Goal: Task Accomplishment & Management: Use online tool/utility

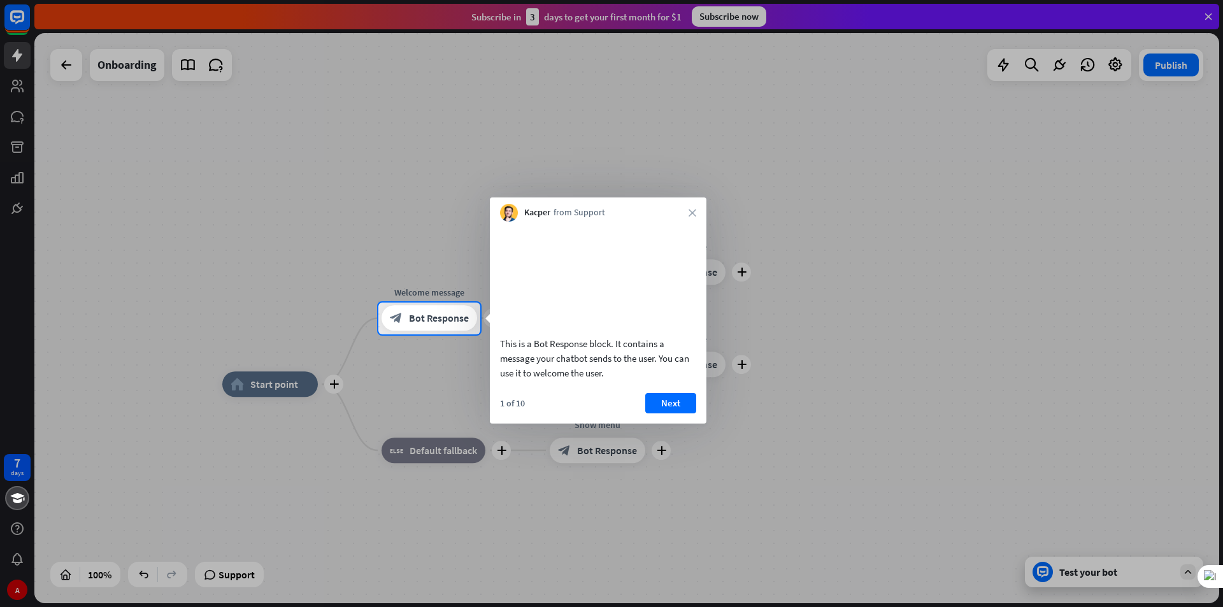
click at [857, 106] on div at bounding box center [611, 151] width 1223 height 303
click at [12, 15] on div at bounding box center [611, 151] width 1223 height 303
click at [1211, 17] on div at bounding box center [611, 151] width 1223 height 303
click at [1003, 505] on div at bounding box center [611, 470] width 1223 height 273
click at [667, 414] on button "Next" at bounding box center [670, 403] width 51 height 20
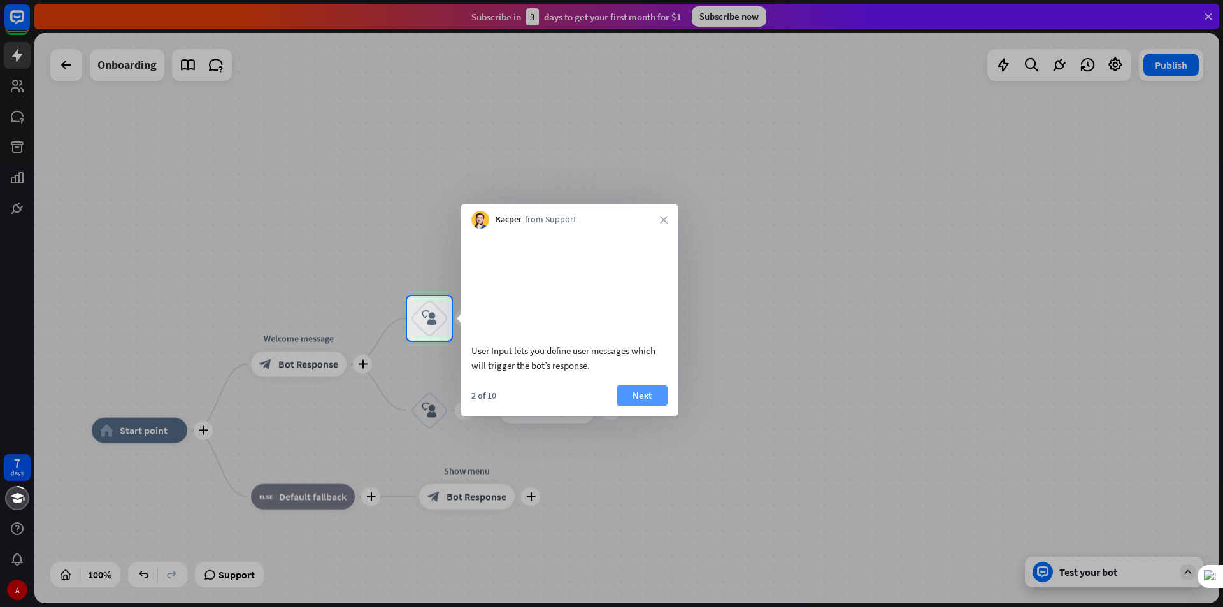
click at [663, 406] on button "Next" at bounding box center [642, 395] width 51 height 20
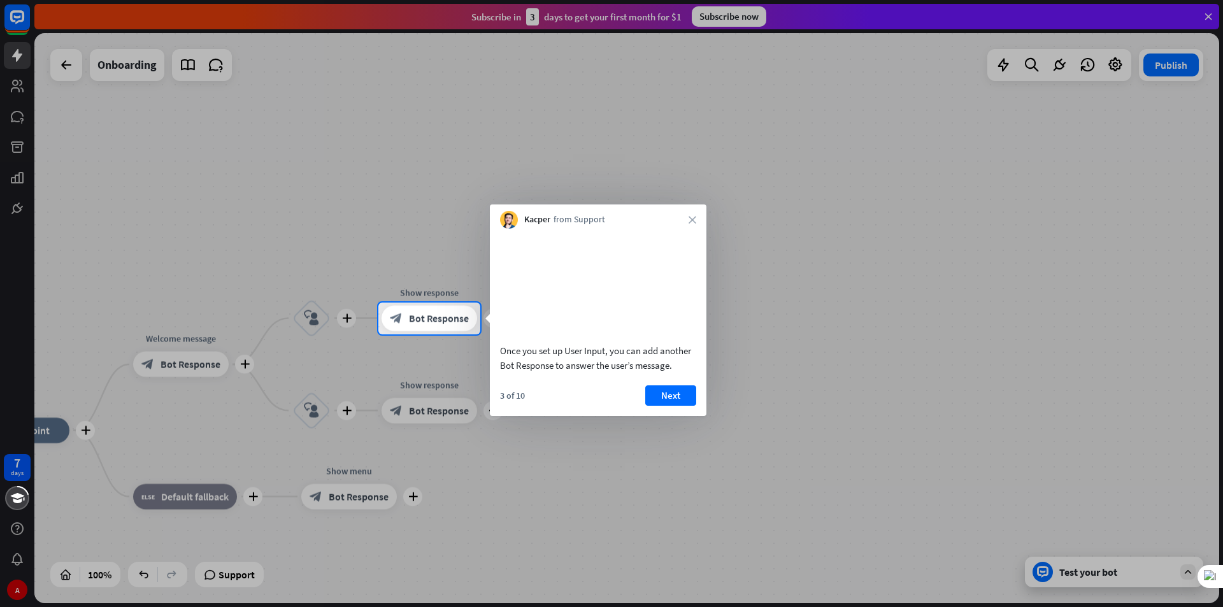
click at [663, 406] on button "Next" at bounding box center [670, 395] width 51 height 20
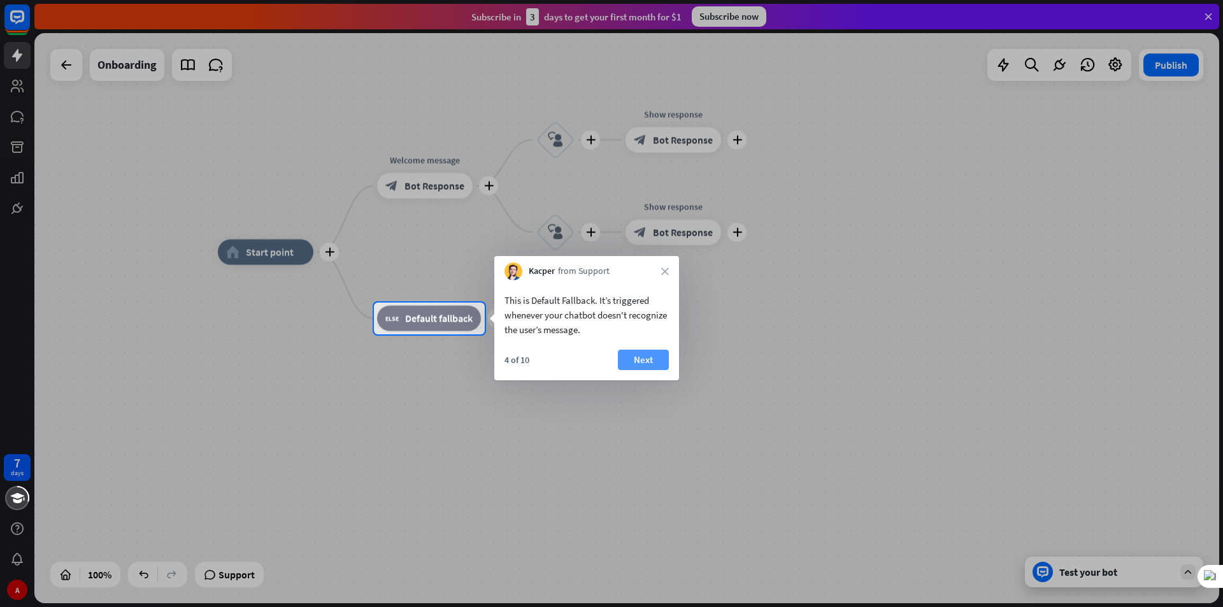
click at [653, 364] on button "Next" at bounding box center [643, 360] width 51 height 20
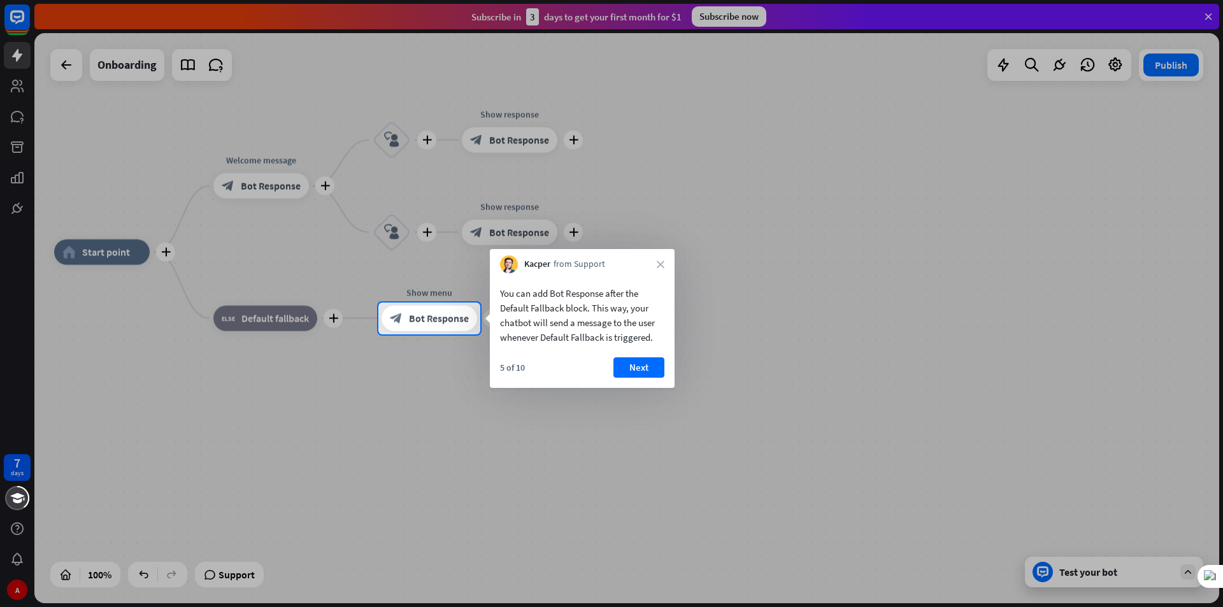
click at [653, 364] on button "Next" at bounding box center [639, 367] width 51 height 20
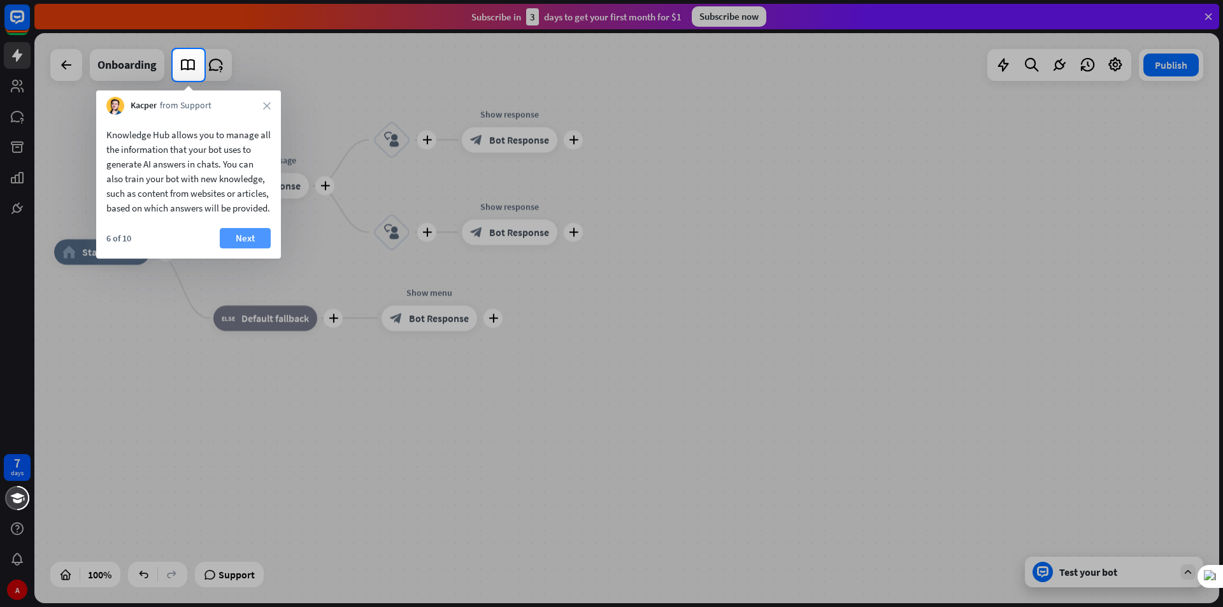
click at [250, 248] on button "Next" at bounding box center [245, 238] width 51 height 20
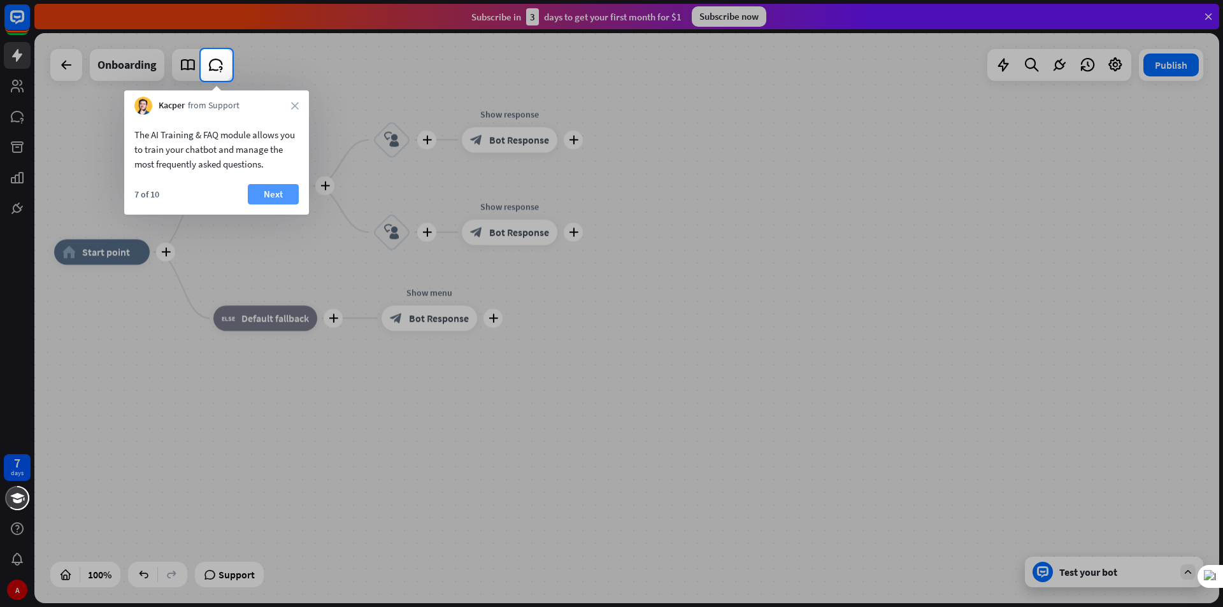
click at [275, 204] on button "Next" at bounding box center [273, 194] width 51 height 20
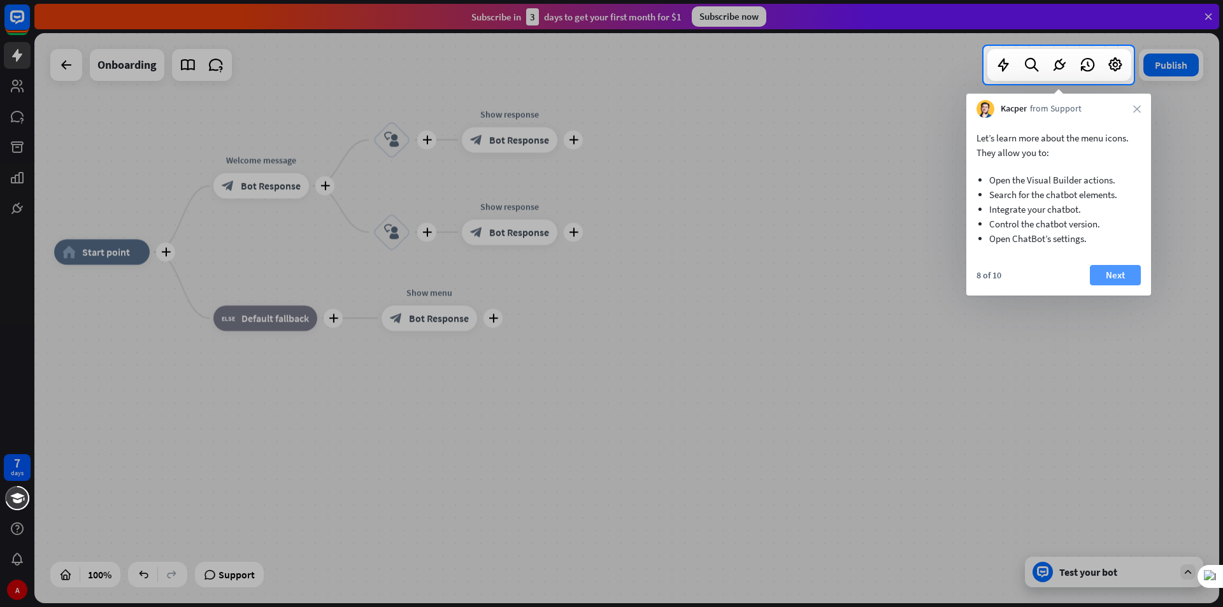
click at [1114, 278] on button "Next" at bounding box center [1115, 275] width 51 height 20
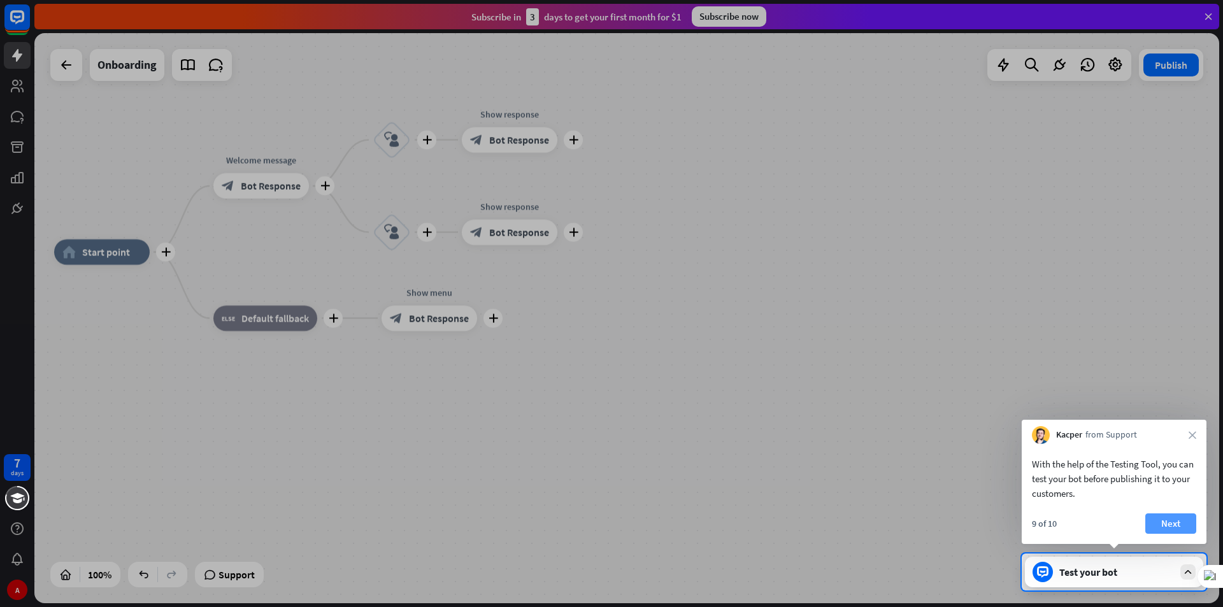
click at [1170, 514] on button "Next" at bounding box center [1171, 524] width 51 height 20
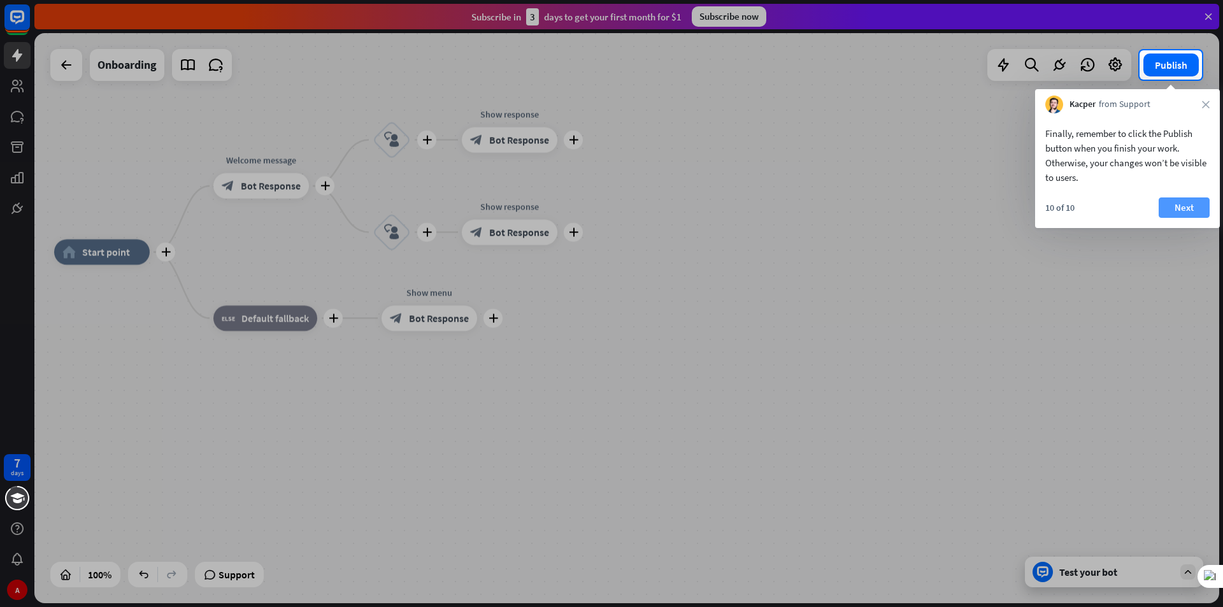
click at [1168, 204] on button "Next" at bounding box center [1184, 208] width 51 height 20
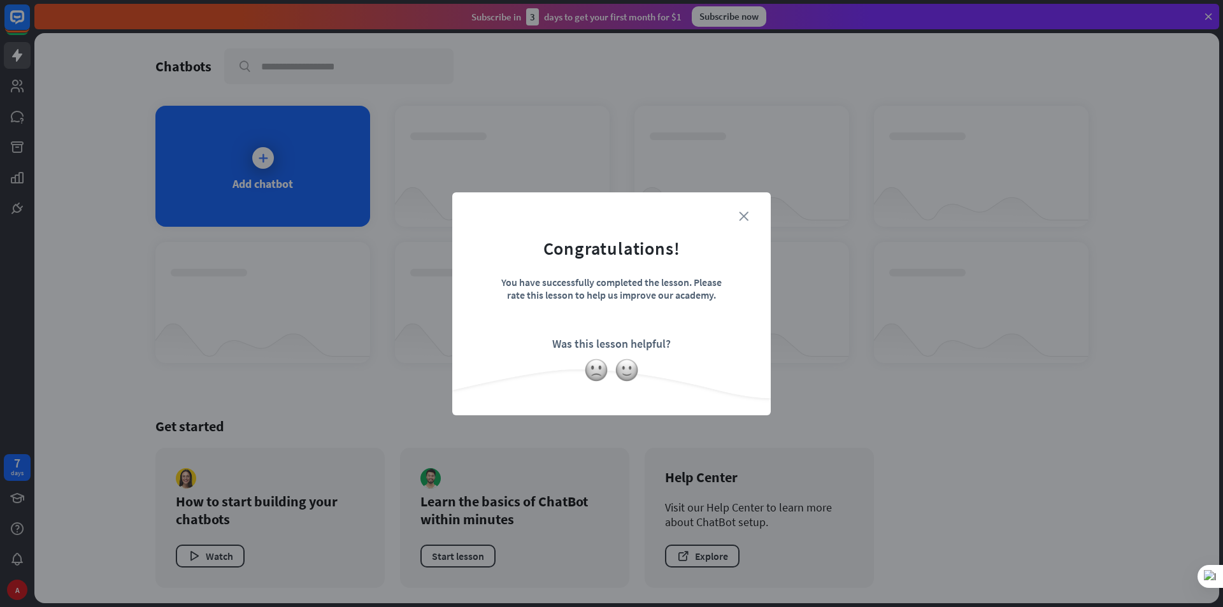
click at [747, 215] on icon "close" at bounding box center [744, 217] width 10 height 10
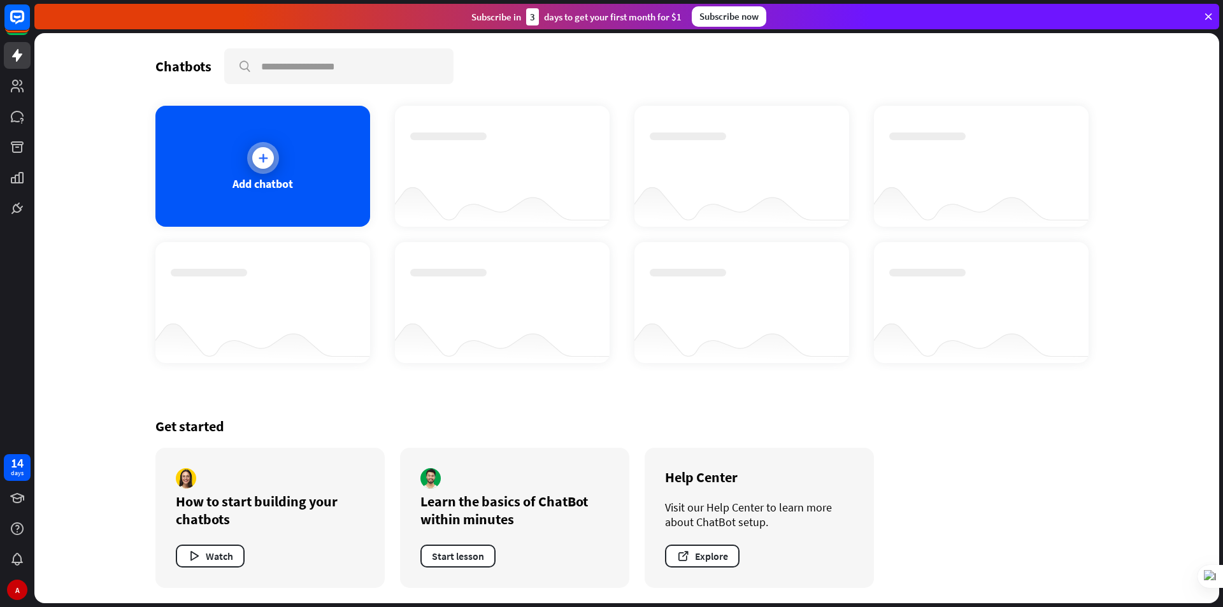
click at [271, 158] on div at bounding box center [263, 158] width 22 height 22
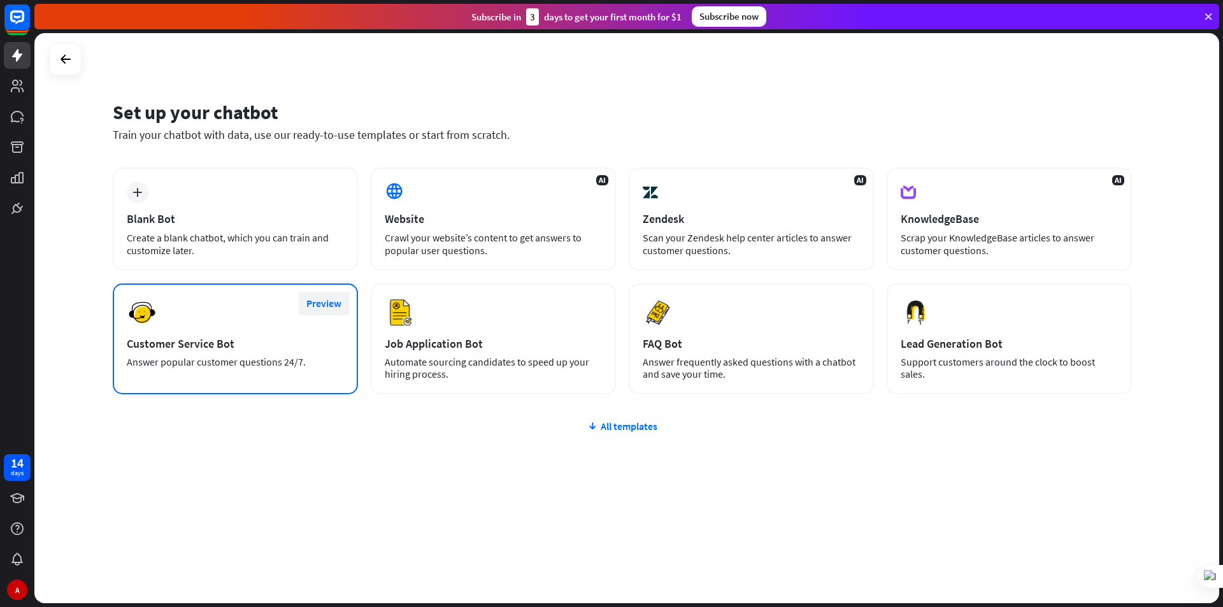
click at [320, 308] on button "Preview" at bounding box center [324, 304] width 51 height 24
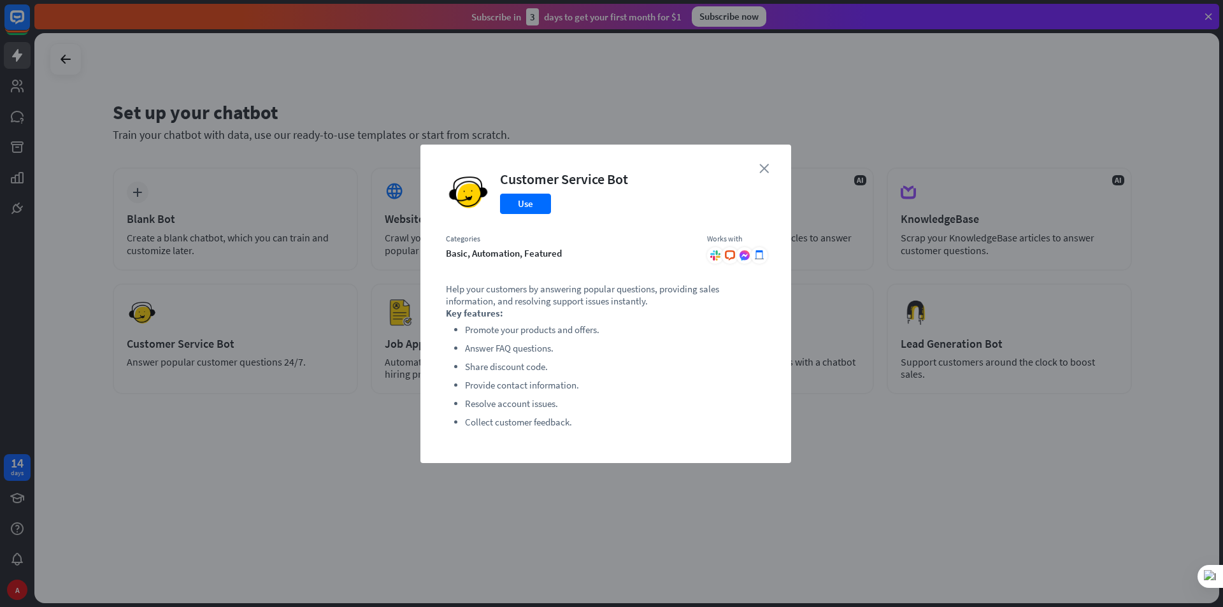
click at [766, 164] on icon "close" at bounding box center [764, 169] width 10 height 10
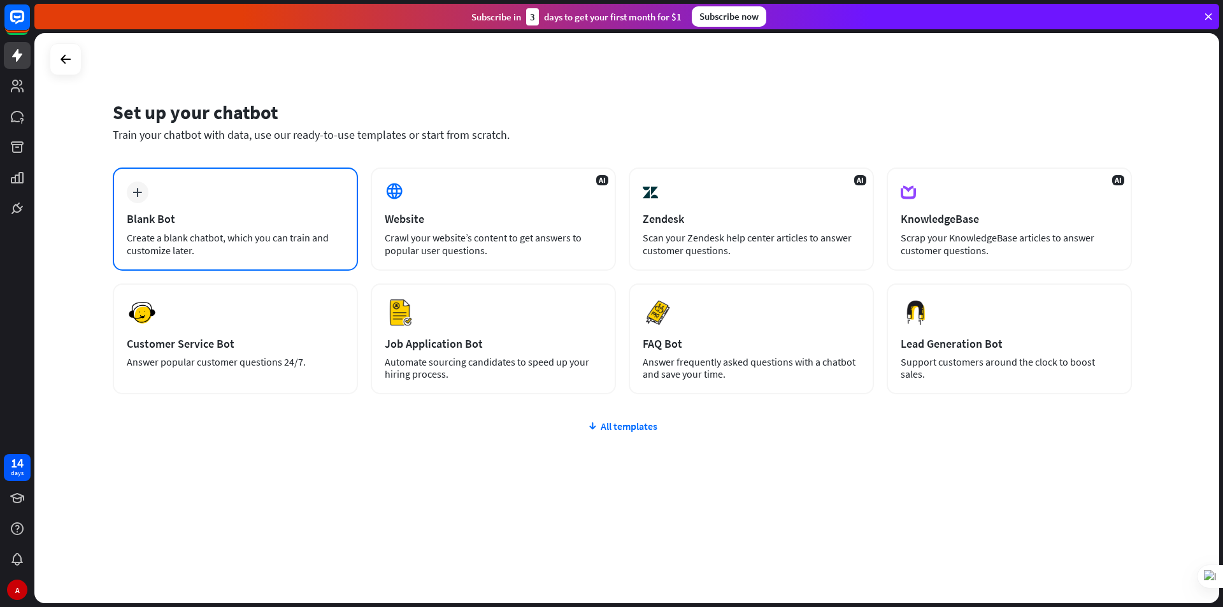
click at [143, 191] on div "plus" at bounding box center [138, 193] width 22 height 22
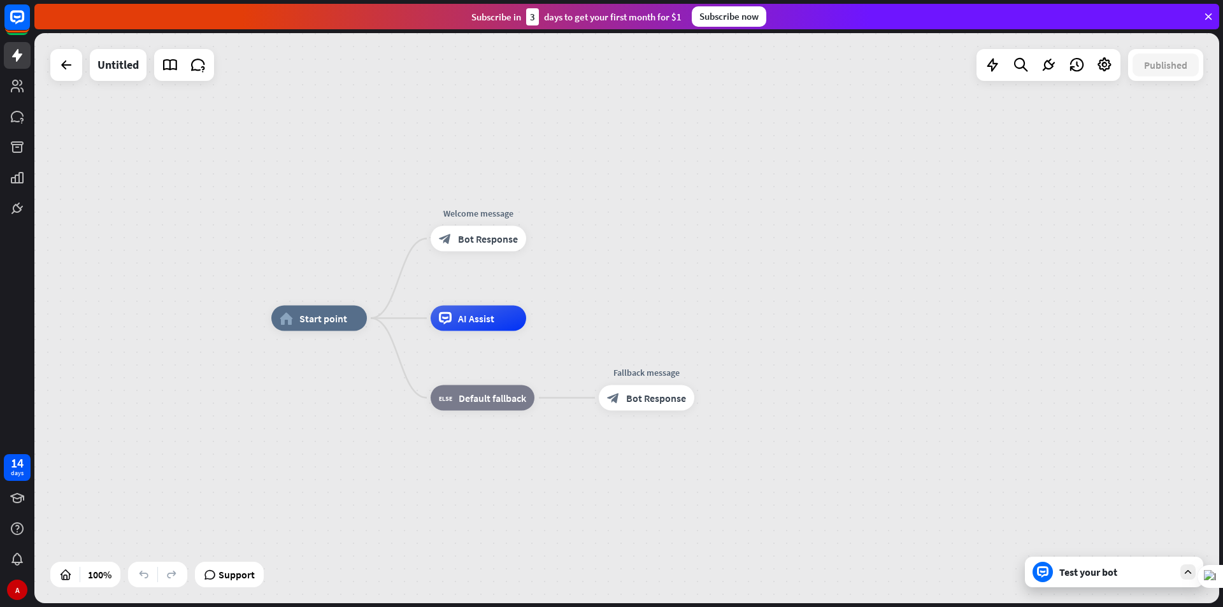
click at [1068, 569] on div "Test your bot" at bounding box center [1117, 572] width 115 height 13
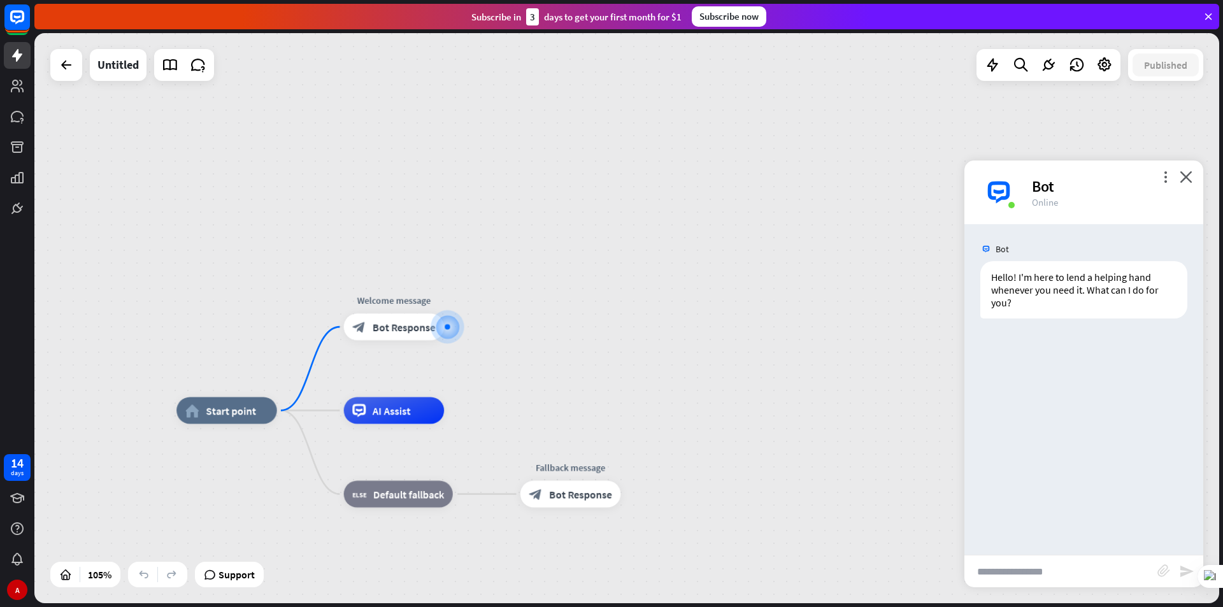
click at [120, 83] on div "home_2 Start point Welcome message block_bot_response Bot Response AI Assist bl…" at bounding box center [626, 318] width 1185 height 570
click at [20, 469] on div "days" at bounding box center [17, 473] width 13 height 9
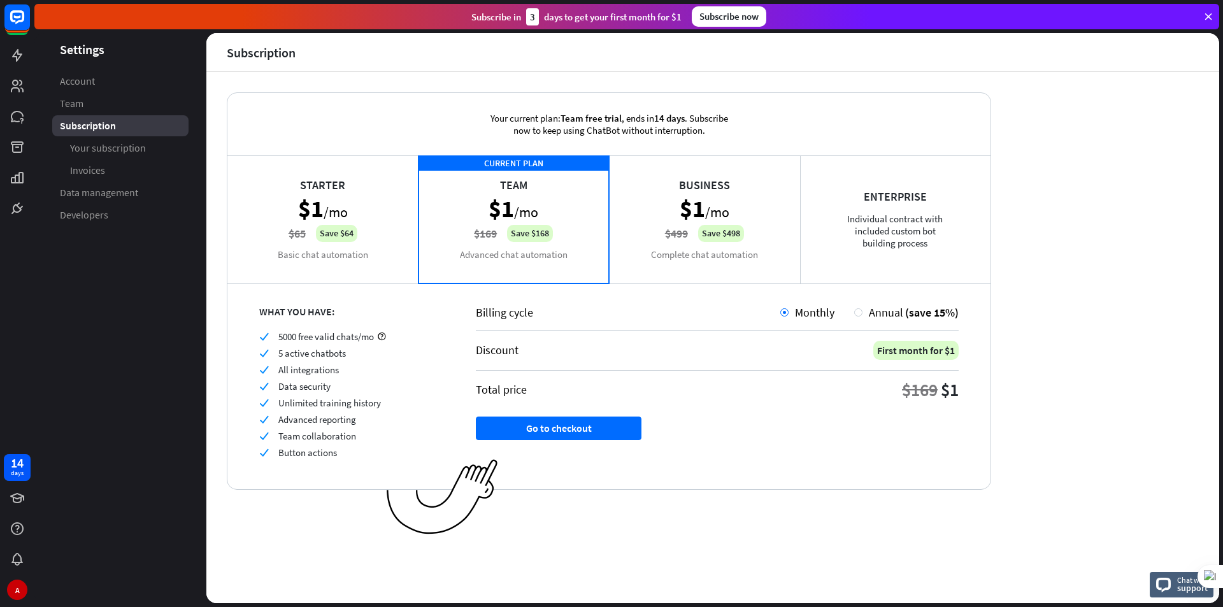
click at [61, 49] on header "Settings" at bounding box center [120, 49] width 172 height 17
click at [88, 83] on span "Account" at bounding box center [77, 81] width 35 height 13
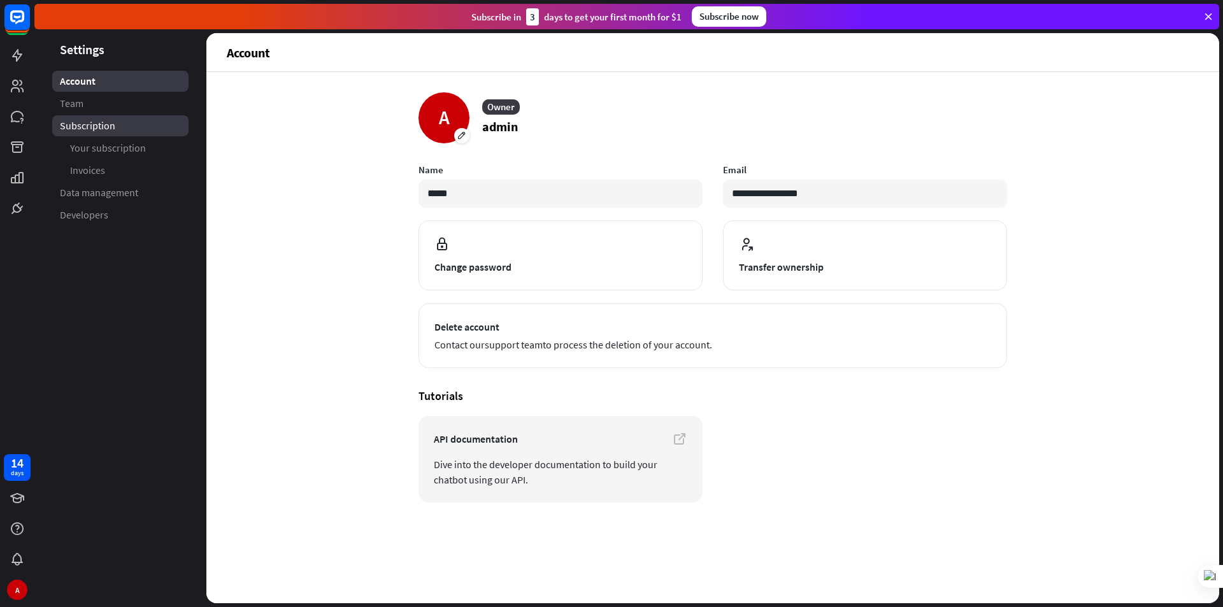
click at [78, 122] on span "Subscription" at bounding box center [87, 125] width 55 height 13
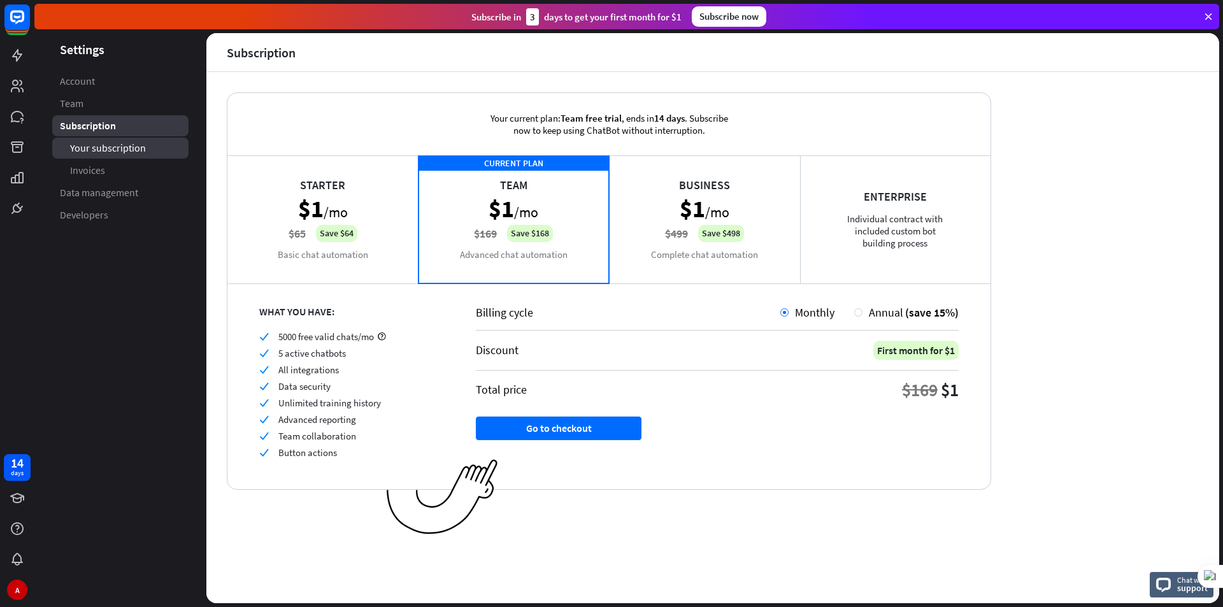
click at [82, 152] on span "Your subscription" at bounding box center [108, 147] width 76 height 13
click at [104, 172] on span "Invoices" at bounding box center [87, 170] width 35 height 13
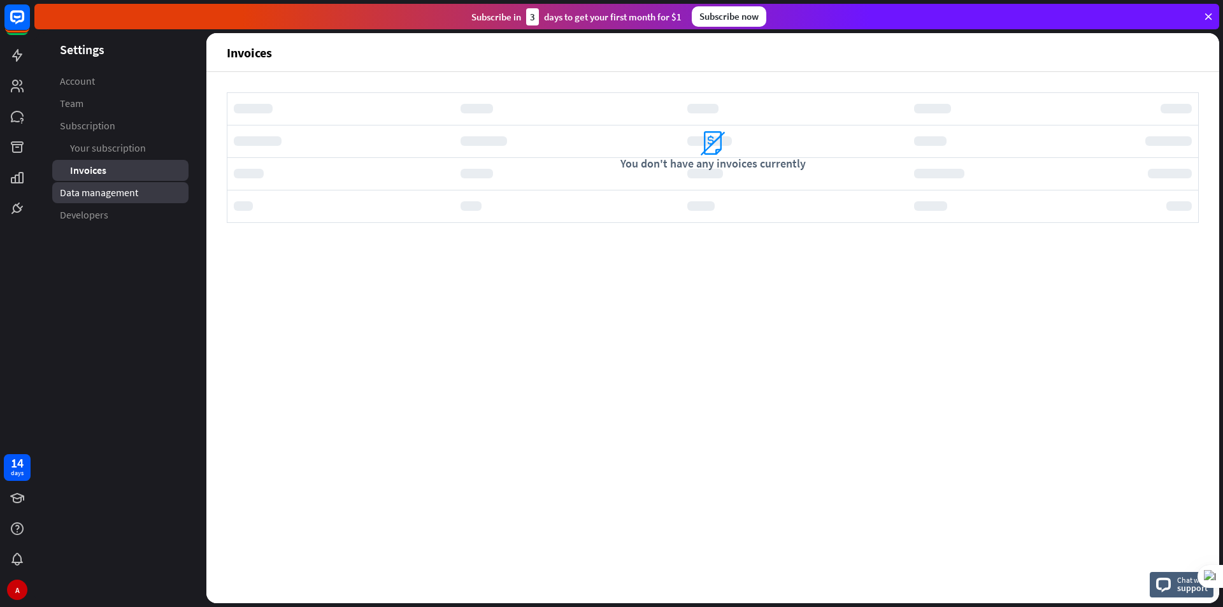
click at [117, 200] on link "Data management" at bounding box center [120, 192] width 136 height 21
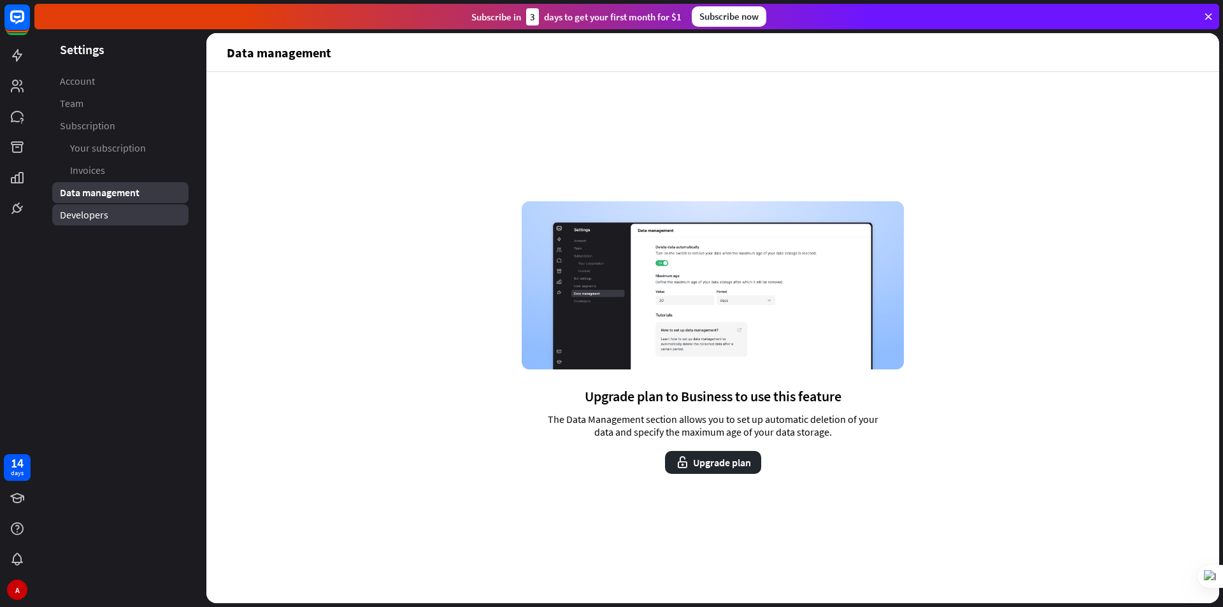
click at [117, 213] on link "Developers" at bounding box center [120, 215] width 136 height 21
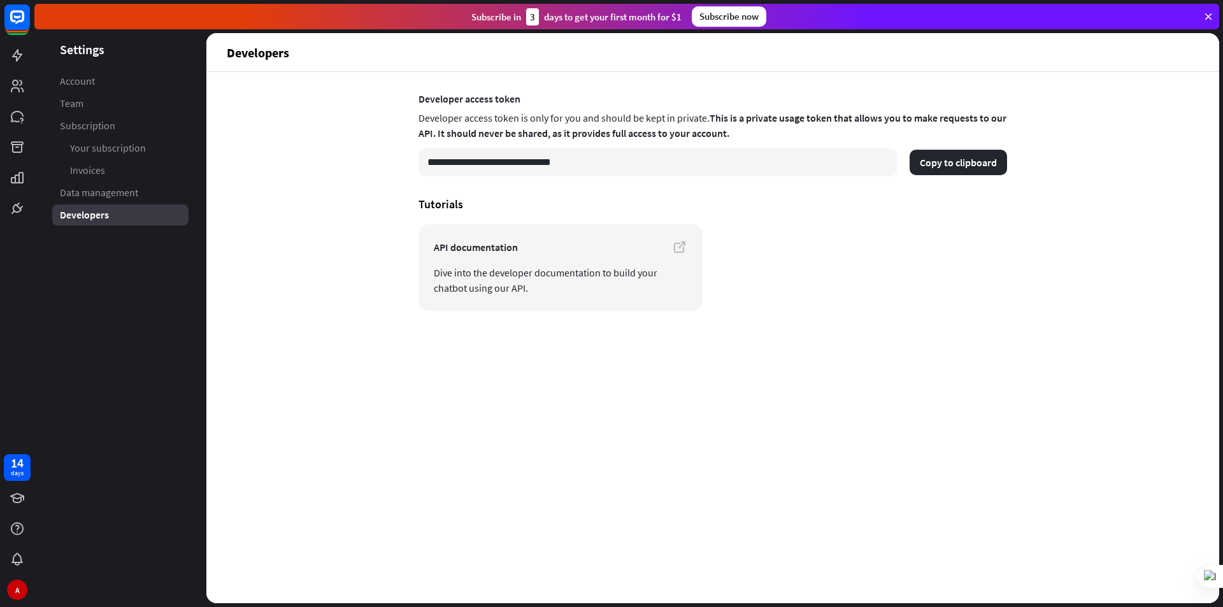
click at [1211, 13] on icon at bounding box center [1208, 16] width 11 height 11
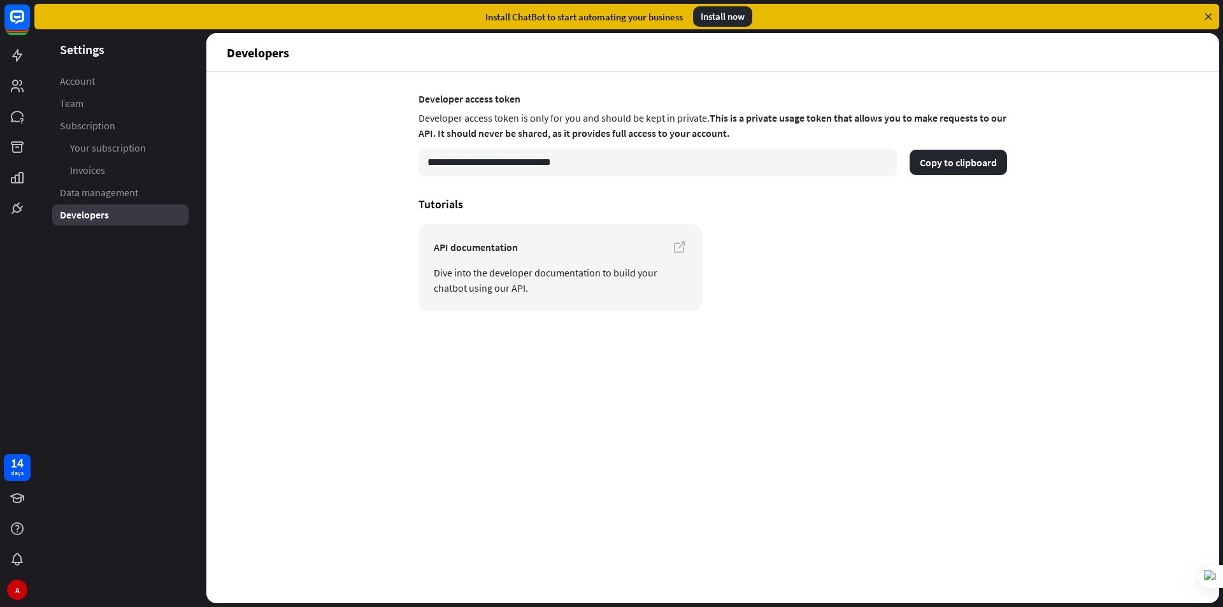
click at [1205, 13] on icon at bounding box center [1208, 16] width 11 height 11
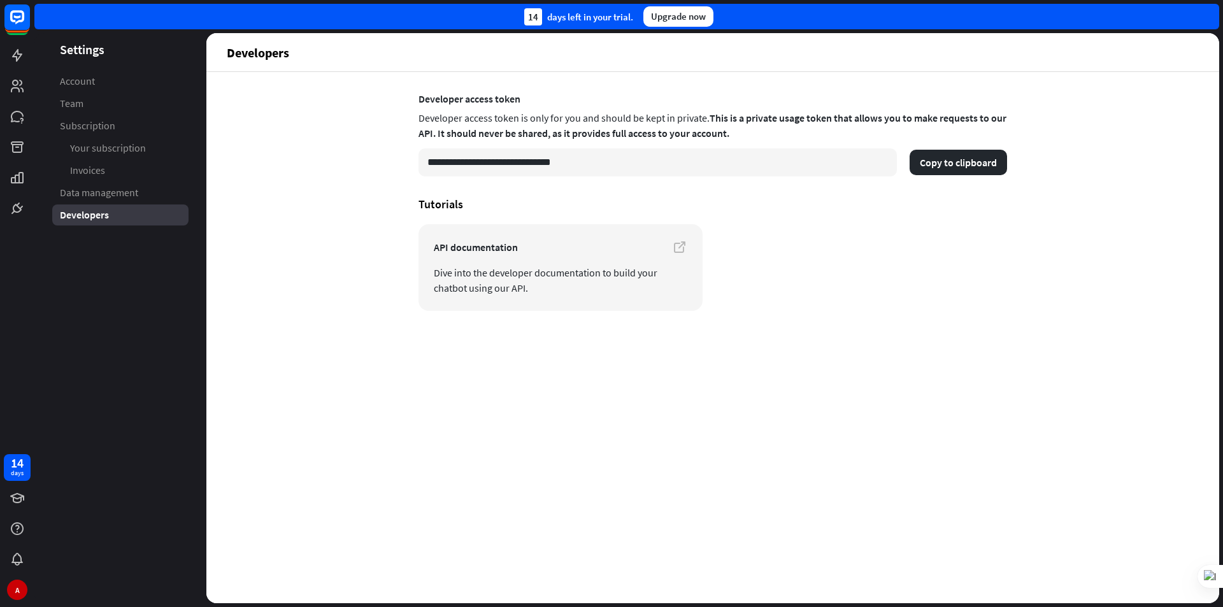
click at [81, 56] on header "Settings" at bounding box center [120, 49] width 172 height 17
click at [22, 18] on rect at bounding box center [17, 17] width 28 height 28
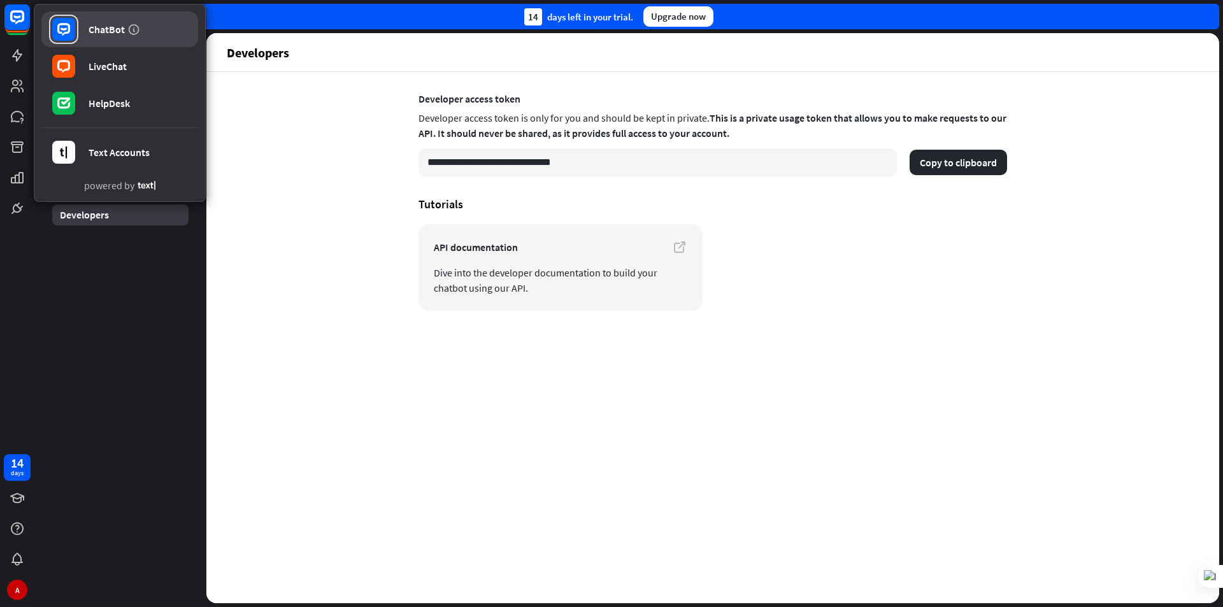
click at [104, 22] on link "ChatBot" at bounding box center [119, 29] width 157 height 36
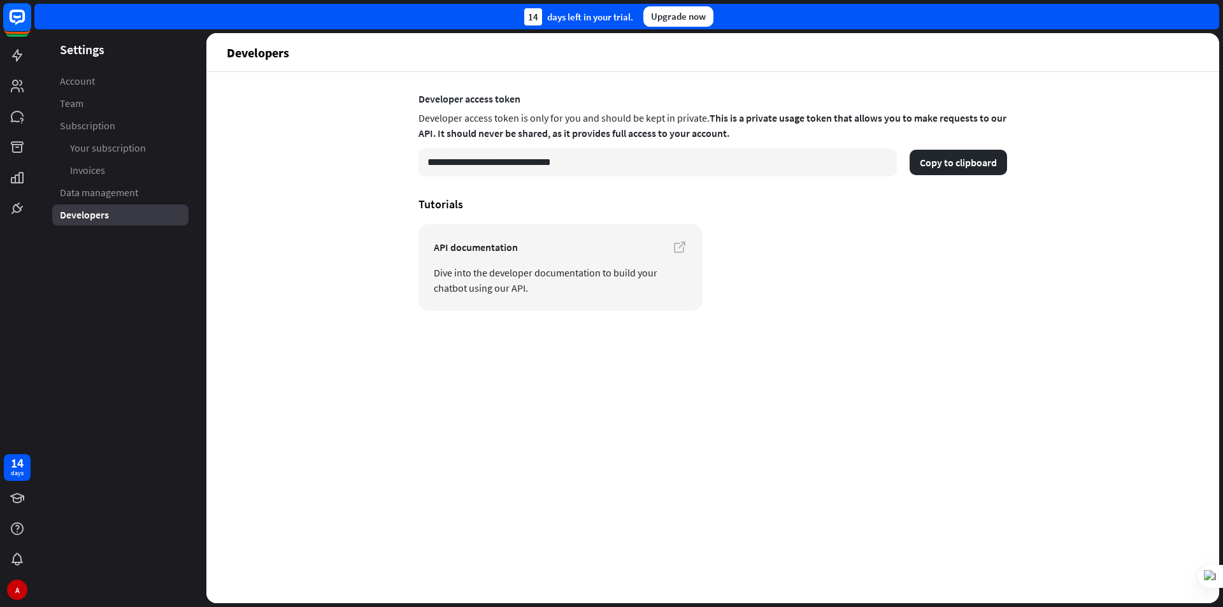
click at [13, 23] on rect at bounding box center [17, 17] width 28 height 28
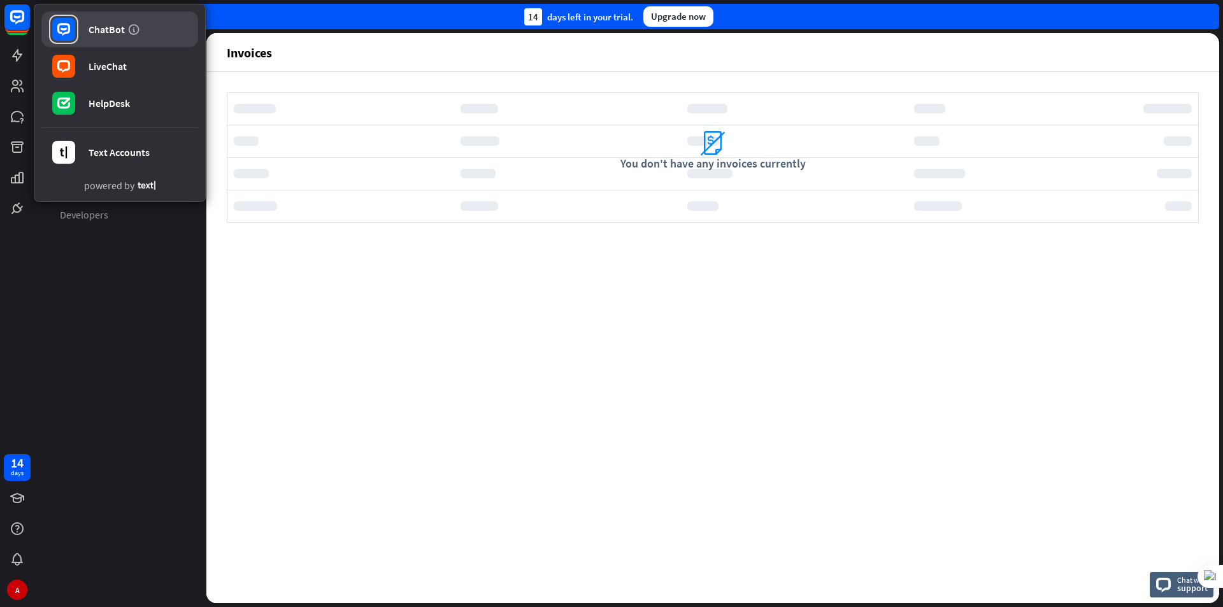
click at [75, 26] on div at bounding box center [63, 29] width 29 height 29
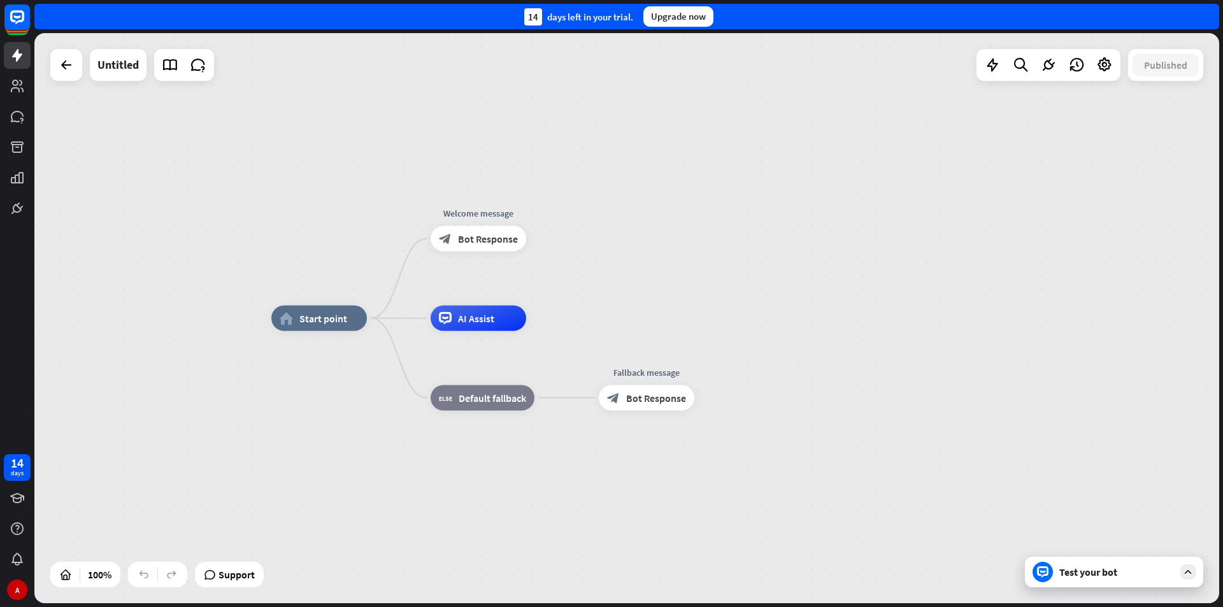
click at [1107, 572] on div "Test your bot" at bounding box center [1117, 572] width 115 height 13
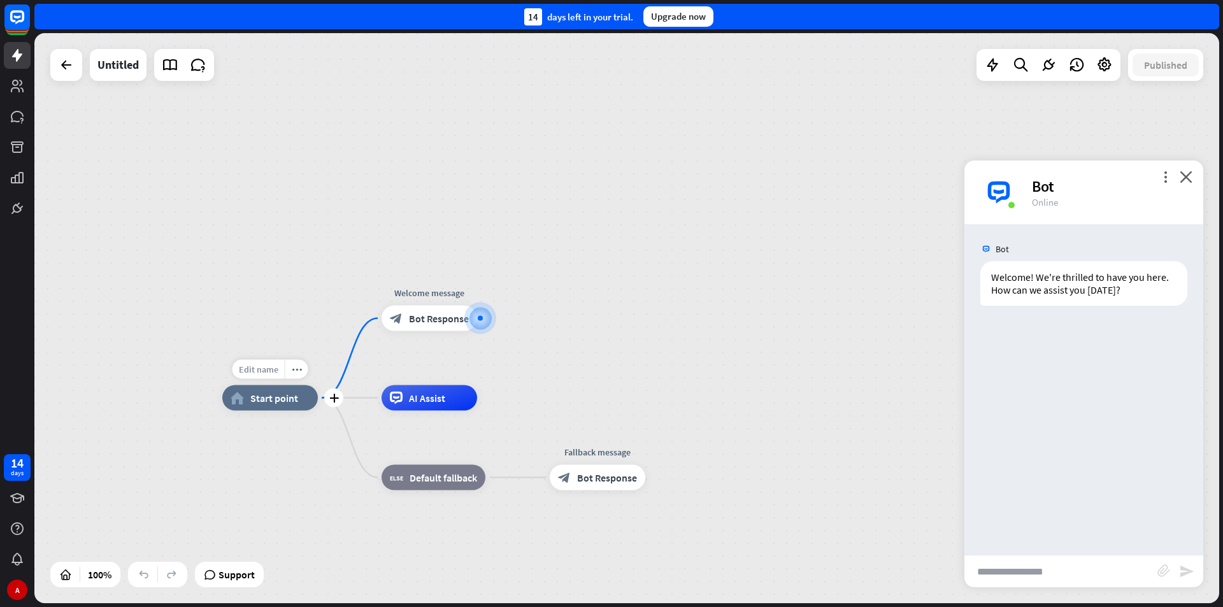
click at [263, 377] on div "Edit name" at bounding box center [259, 369] width 52 height 19
click at [1167, 175] on icon "more_vert" at bounding box center [1166, 177] width 12 height 12
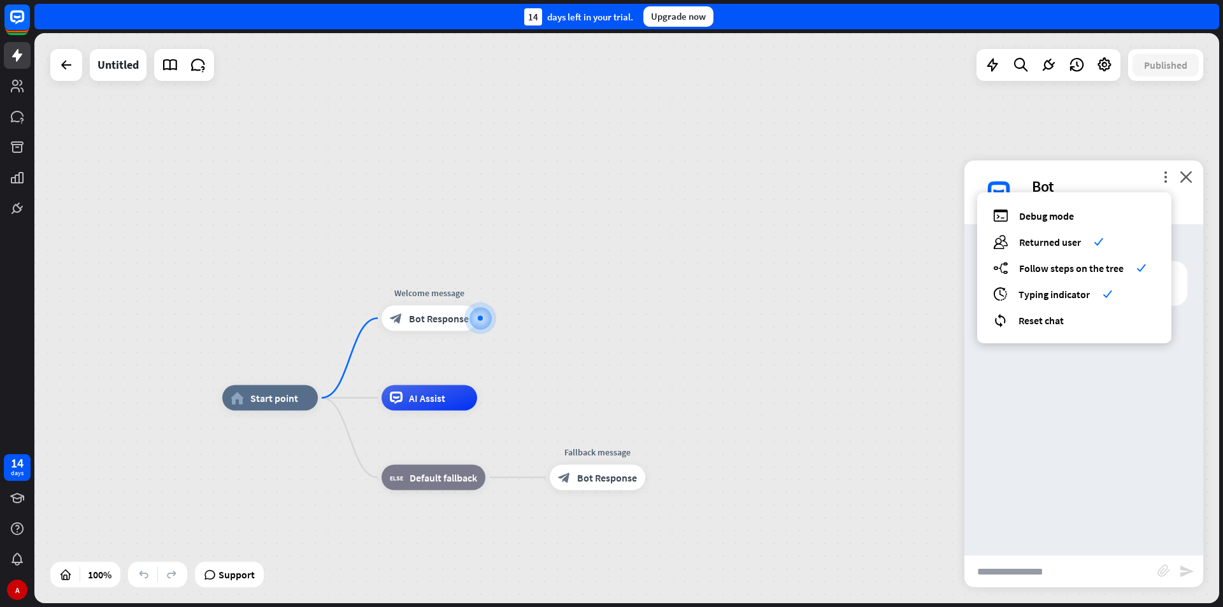
click at [1084, 125] on div "home_2 Start point Welcome message block_bot_response Bot Response AI Assist bl…" at bounding box center [626, 318] width 1185 height 570
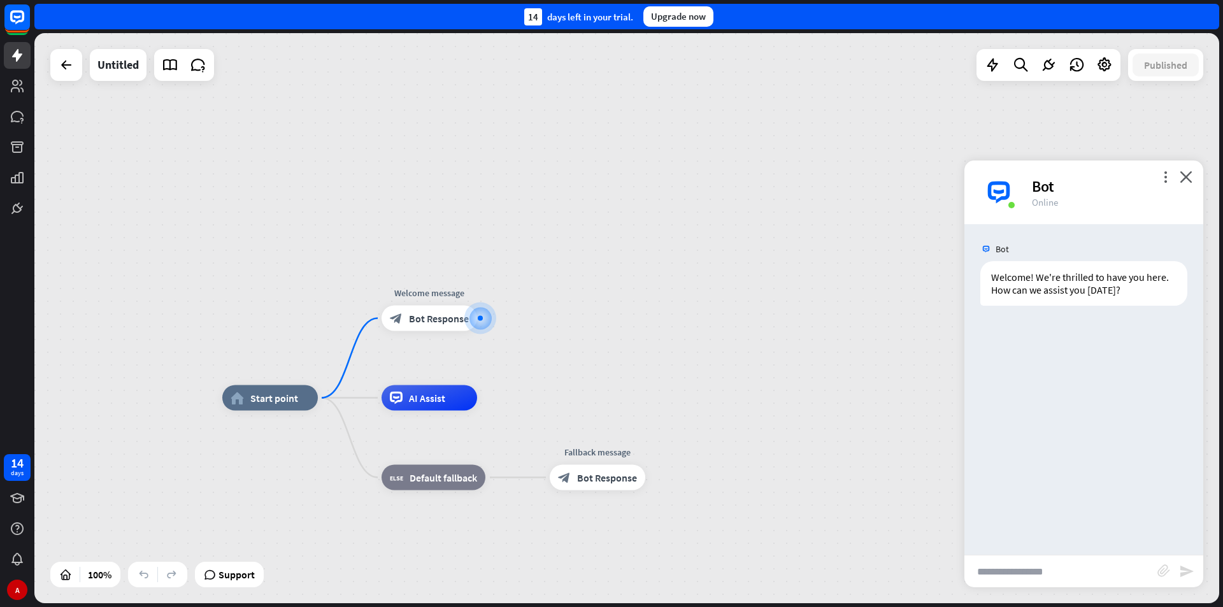
click at [1000, 194] on img at bounding box center [999, 192] width 38 height 38
click at [1000, 193] on img at bounding box center [999, 192] width 38 height 38
click at [17, 13] on rect at bounding box center [17, 17] width 28 height 28
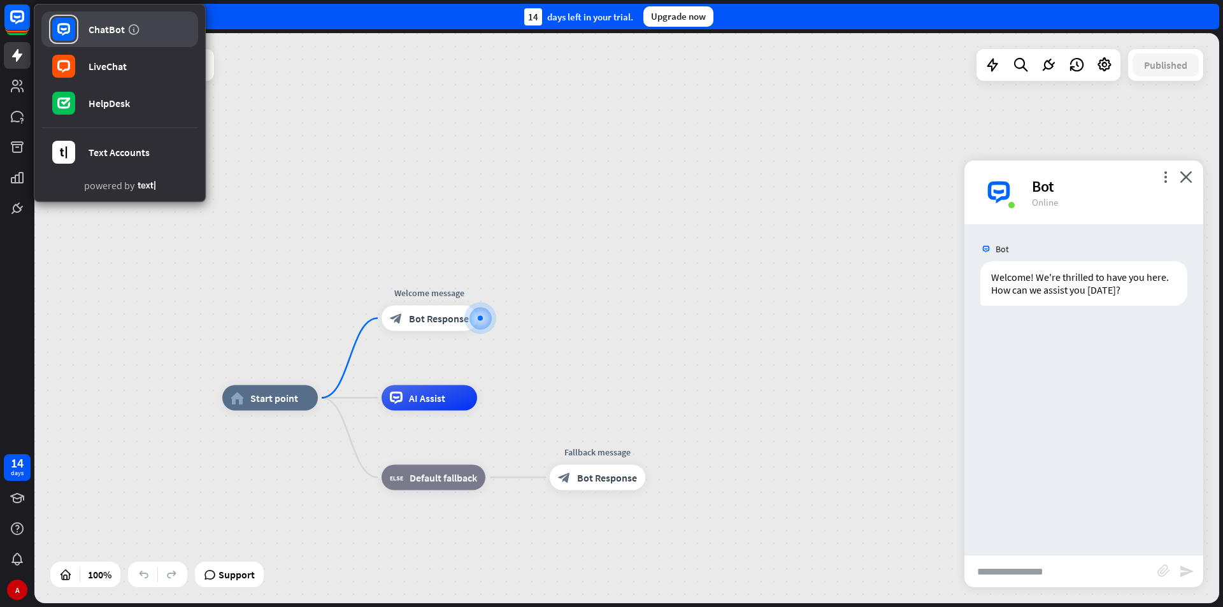
click at [90, 24] on div "ChatBot" at bounding box center [107, 29] width 36 height 13
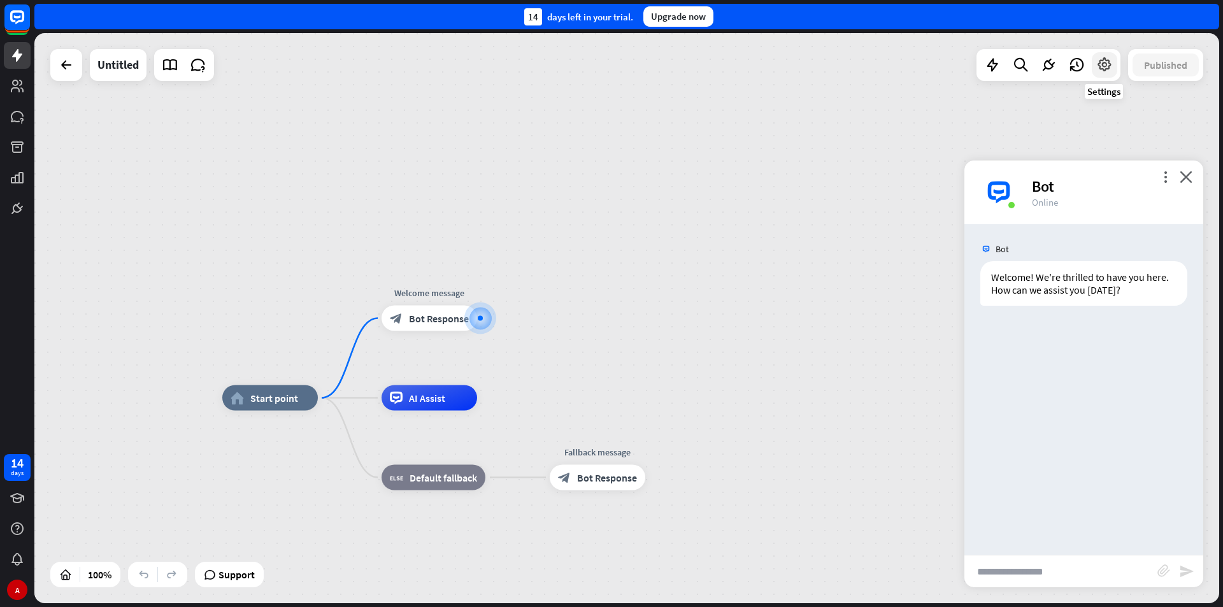
click at [1107, 70] on icon at bounding box center [1105, 65] width 17 height 17
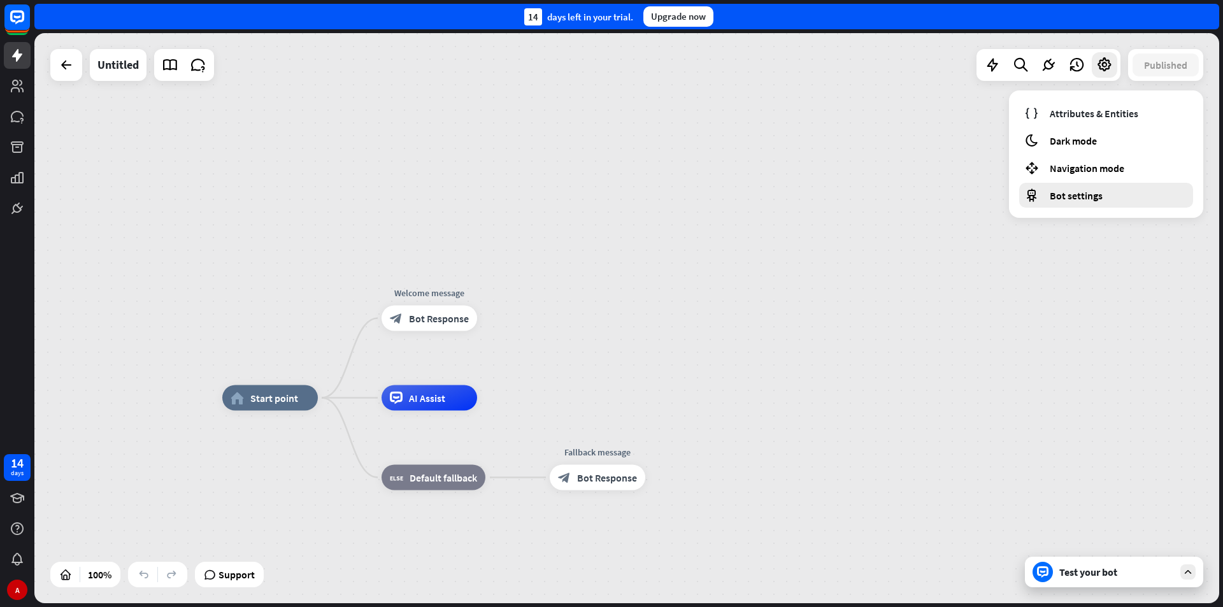
click at [1067, 200] on span "Bot settings" at bounding box center [1076, 195] width 53 height 13
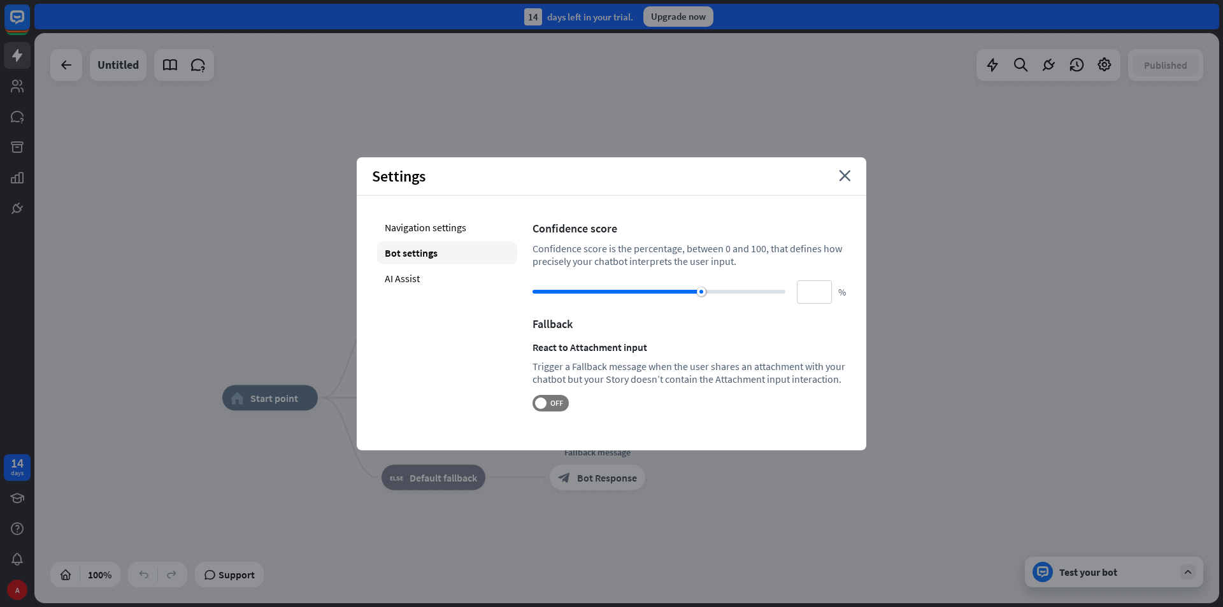
click at [408, 252] on div "Bot settings" at bounding box center [447, 252] width 140 height 23
click at [409, 278] on div "AI Assist" at bounding box center [447, 278] width 140 height 23
type input "**"
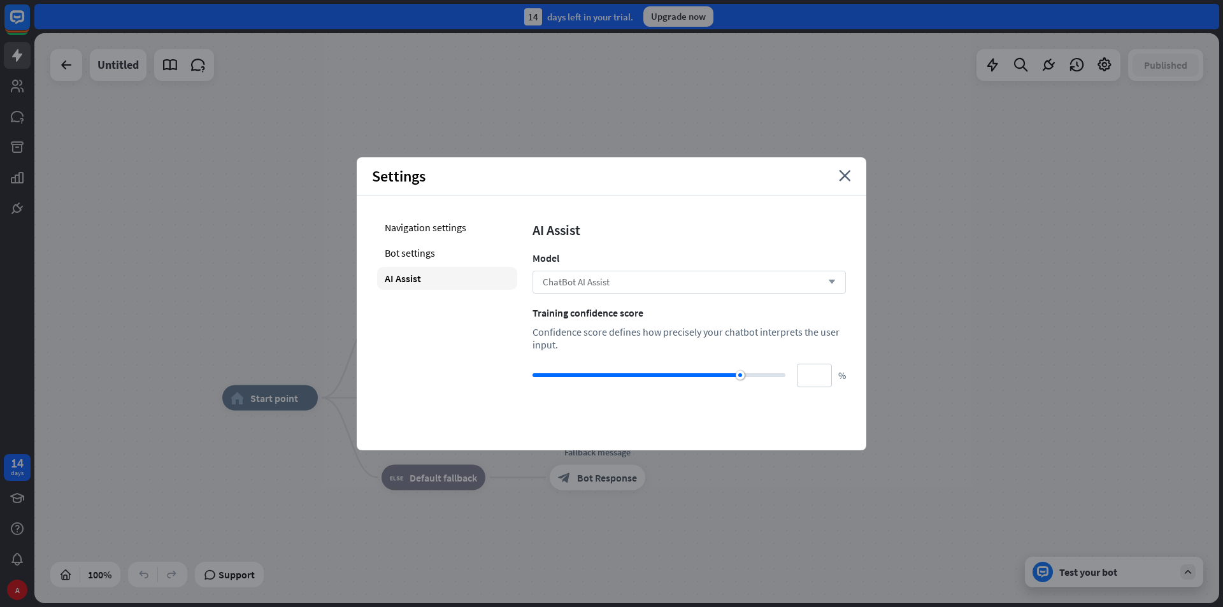
click at [826, 284] on icon "arrow_down" at bounding box center [829, 282] width 14 height 8
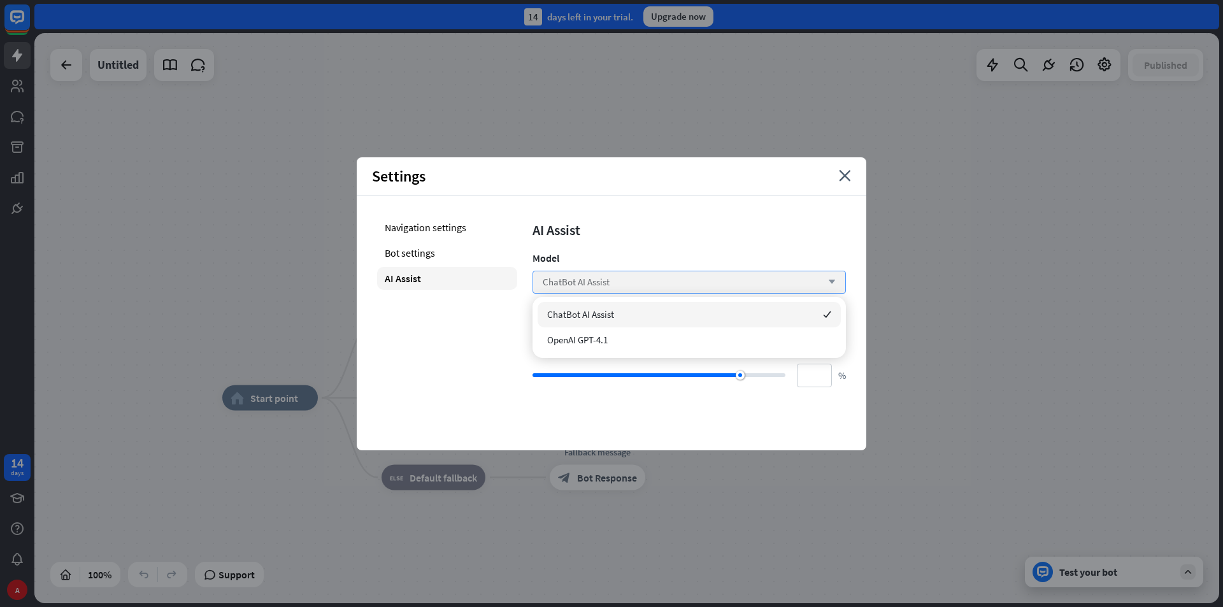
click at [826, 284] on icon "arrow_down" at bounding box center [829, 282] width 14 height 8
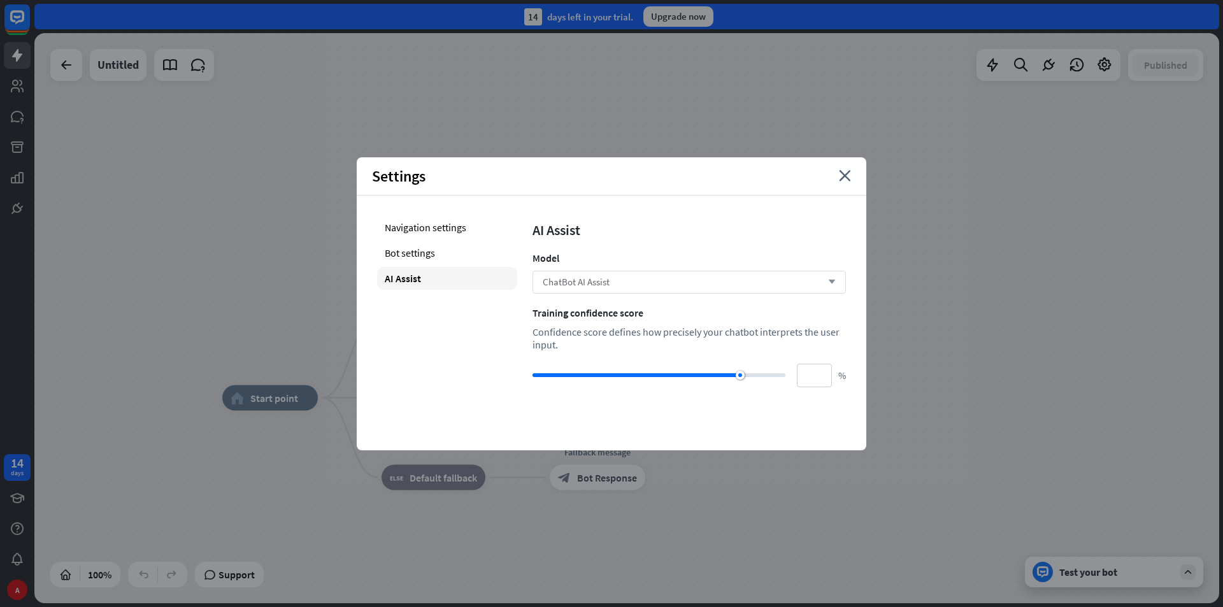
click at [665, 275] on div "ChatBot AI Assist arrow_down" at bounding box center [689, 282] width 313 height 23
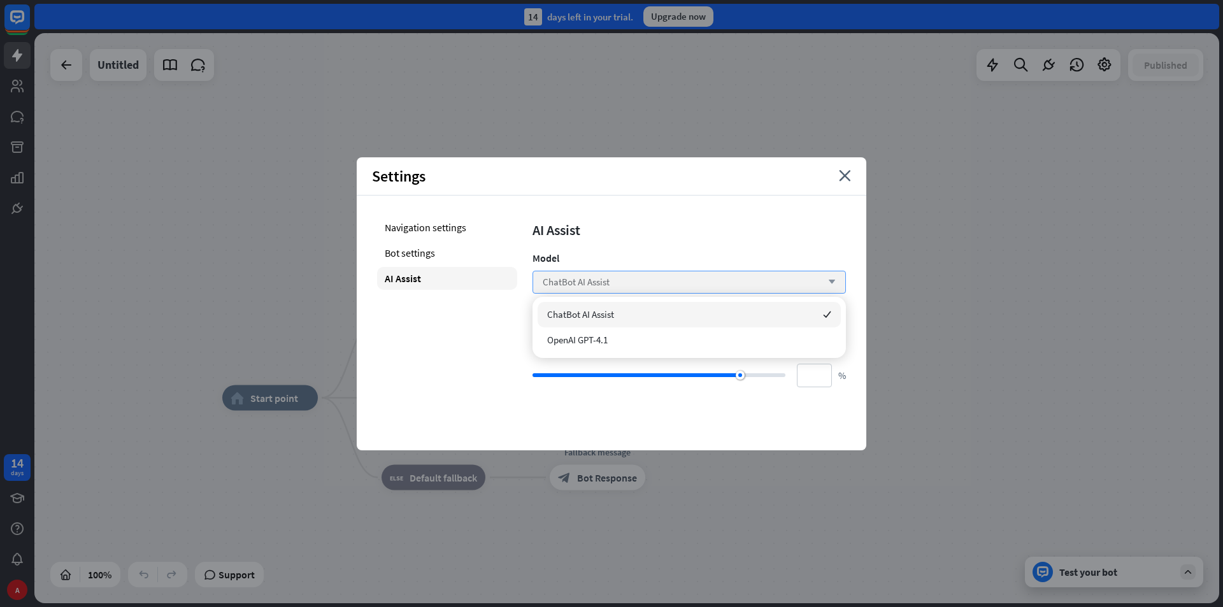
click at [590, 282] on span "ChatBot AI Assist" at bounding box center [576, 282] width 67 height 12
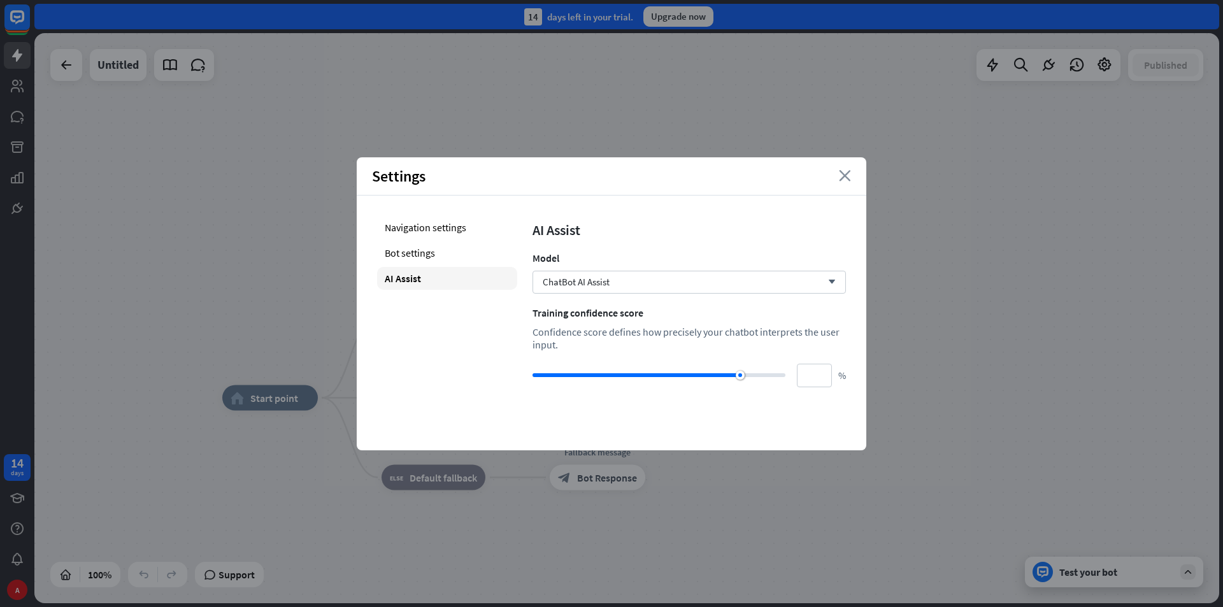
click at [844, 181] on icon "close" at bounding box center [845, 175] width 12 height 11
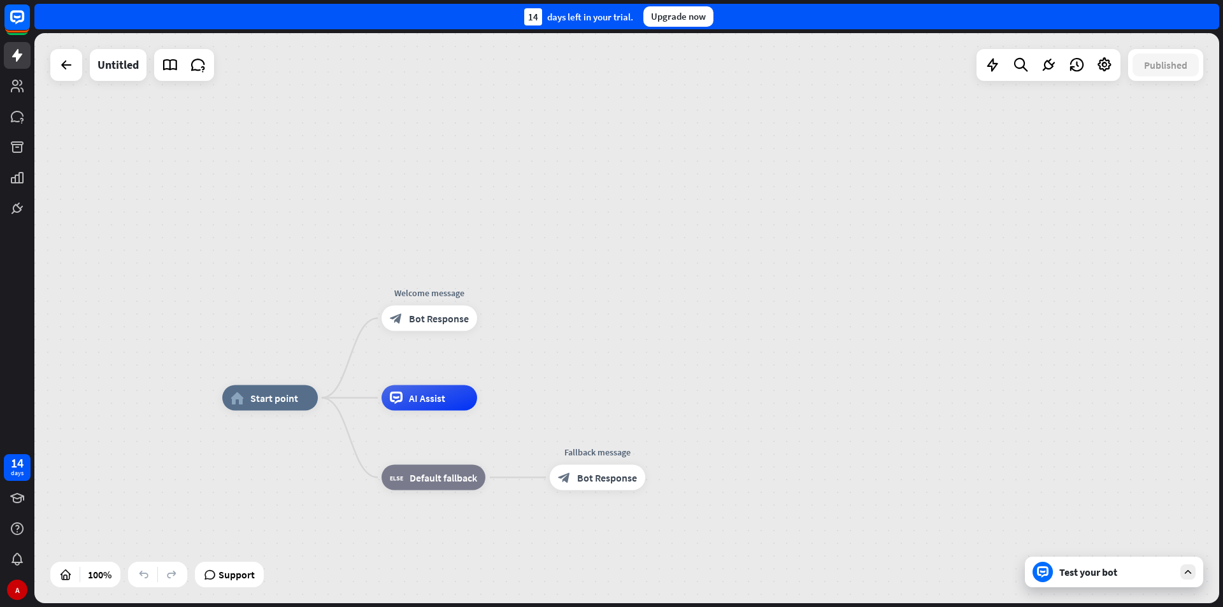
click at [1061, 571] on div "Test your bot" at bounding box center [1117, 572] width 115 height 13
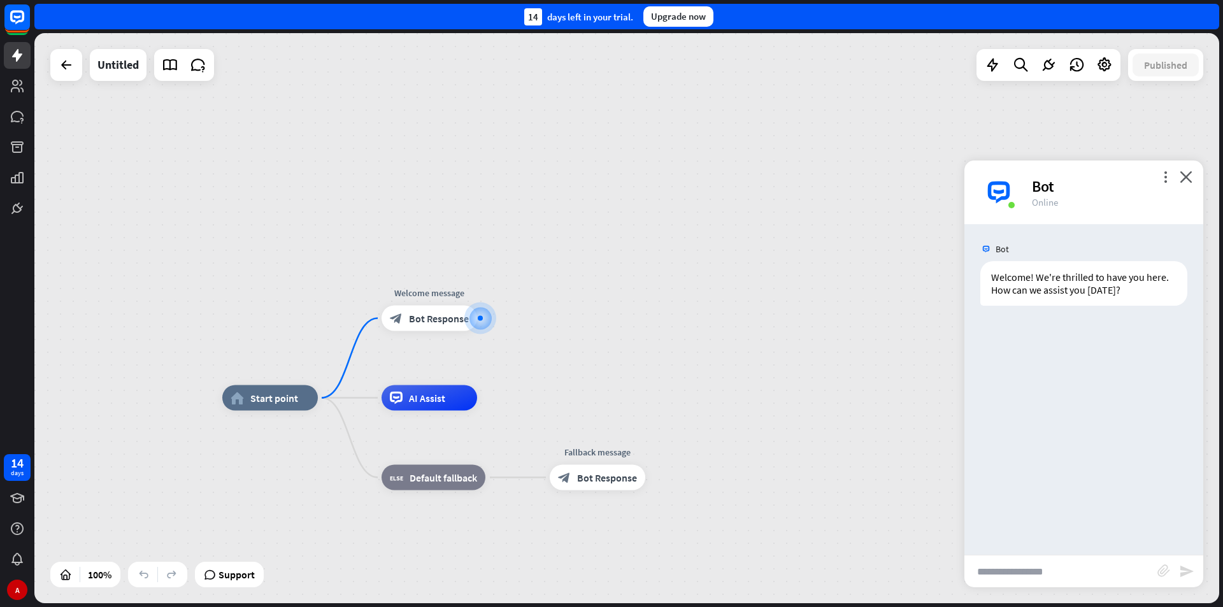
click at [1104, 102] on div "home_2 Start point Welcome message block_bot_response Bot Response AI Assist bl…" at bounding box center [626, 318] width 1185 height 570
click at [8, 17] on rect at bounding box center [17, 17] width 28 height 28
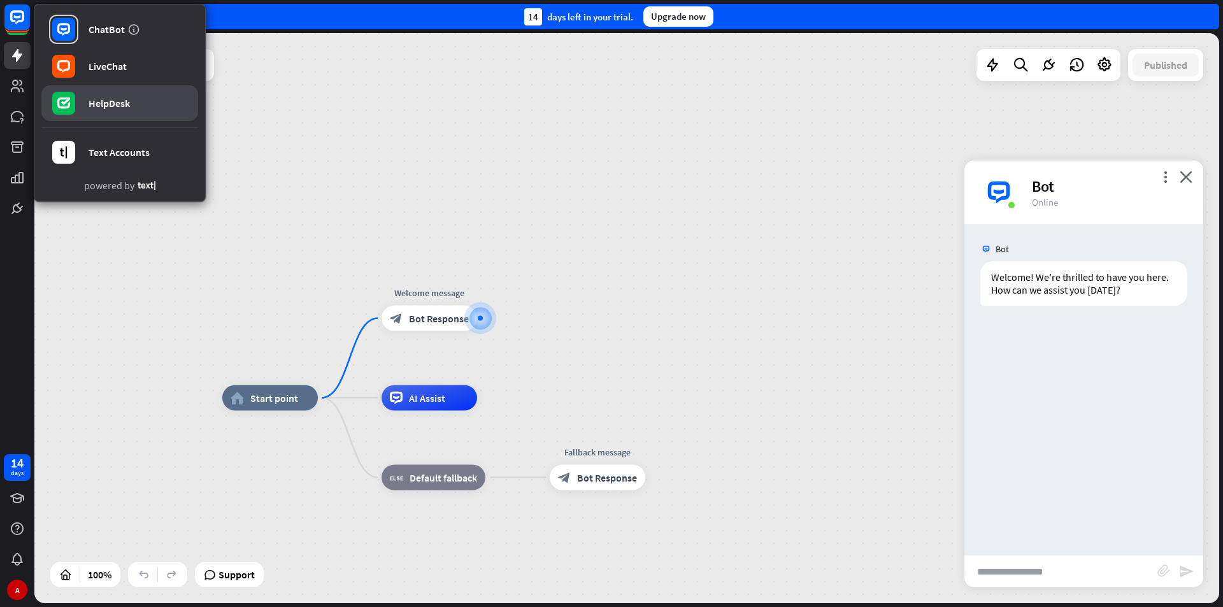
click at [99, 99] on div "HelpDesk" at bounding box center [109, 103] width 41 height 13
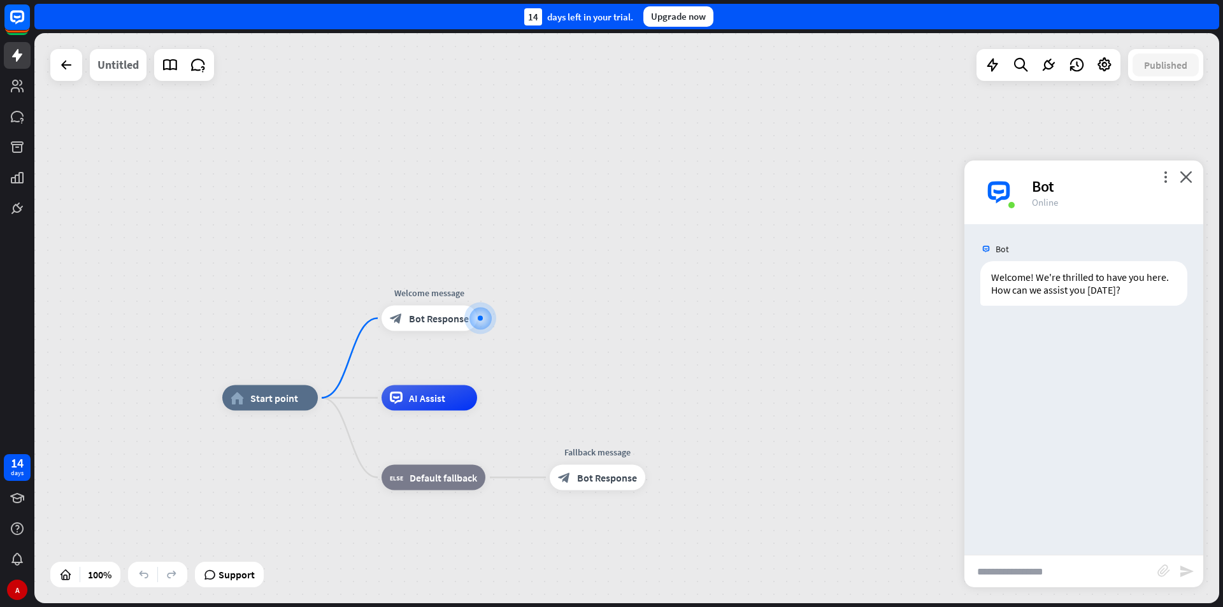
click at [115, 62] on div "Untitled" at bounding box center [117, 65] width 41 height 32
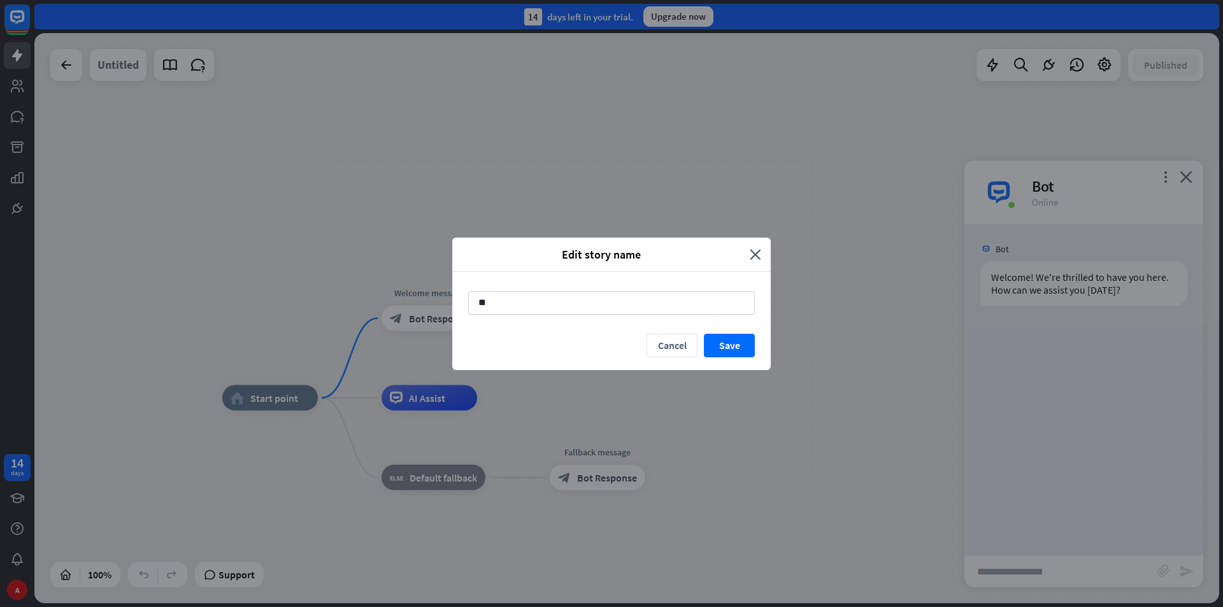
type input "*"
type input "*****"
